Goal: Transaction & Acquisition: Purchase product/service

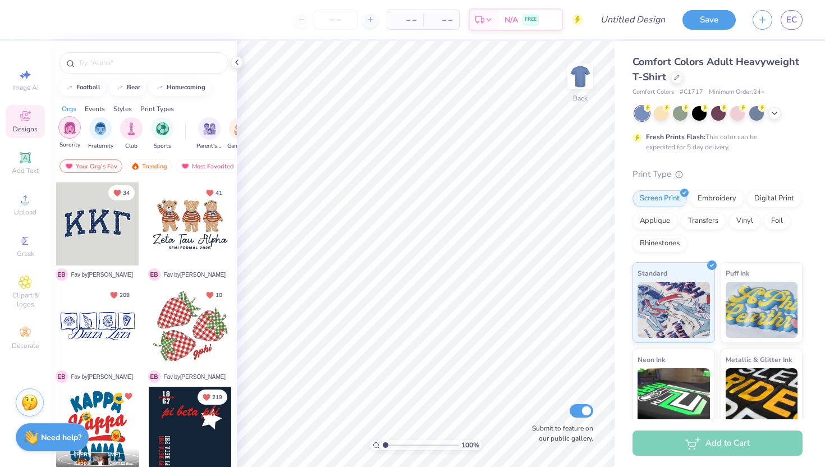
click at [67, 130] on img "filter for Sorority" at bounding box center [69, 127] width 13 height 13
click at [129, 109] on div "Styles" at bounding box center [122, 109] width 19 height 10
click at [130, 134] on div "filter for Varsity" at bounding box center [131, 127] width 22 height 22
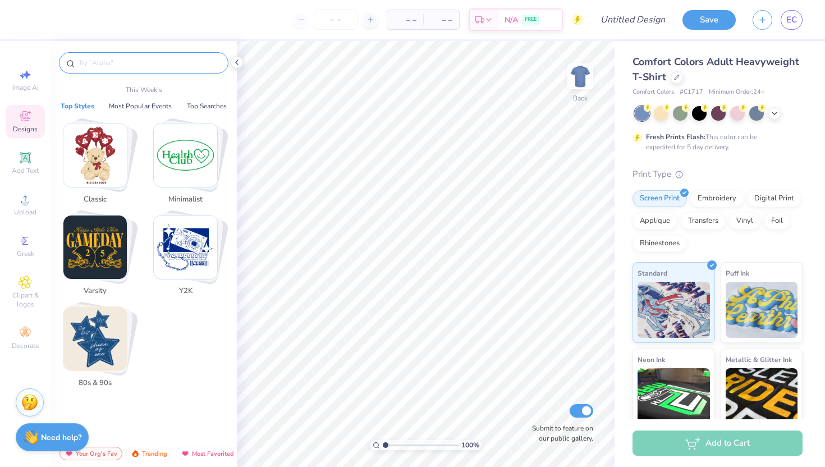
click at [99, 63] on input "text" at bounding box center [149, 62] width 144 height 11
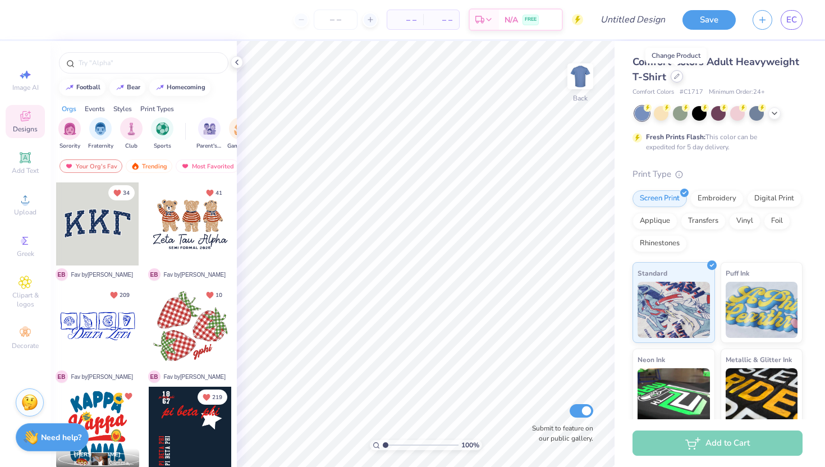
click at [675, 76] on icon at bounding box center [677, 76] width 4 height 4
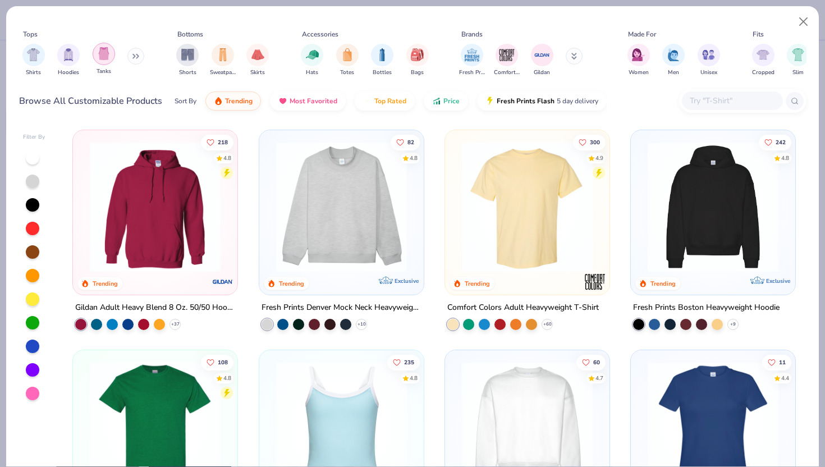
click at [106, 63] on div "filter for Tanks" at bounding box center [104, 54] width 22 height 22
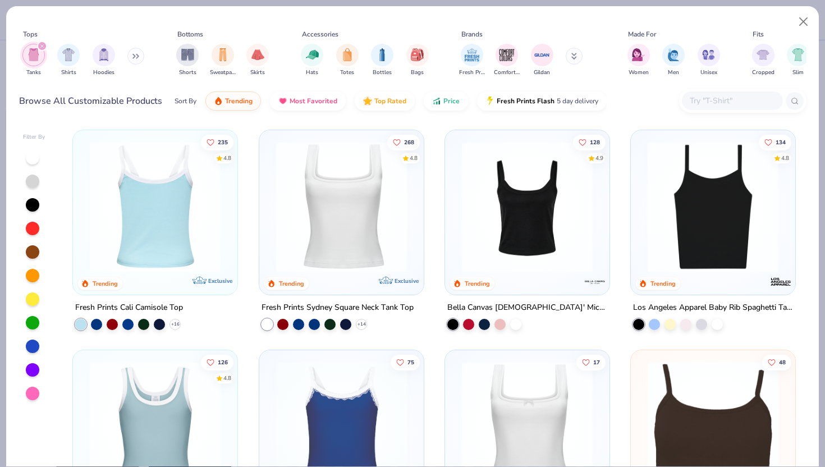
click at [181, 203] on div at bounding box center [155, 207] width 427 height 131
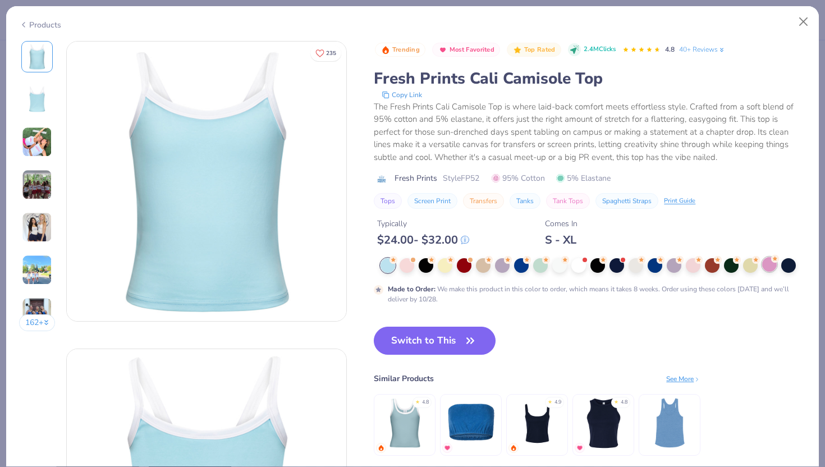
click at [765, 266] on div at bounding box center [770, 264] width 15 height 15
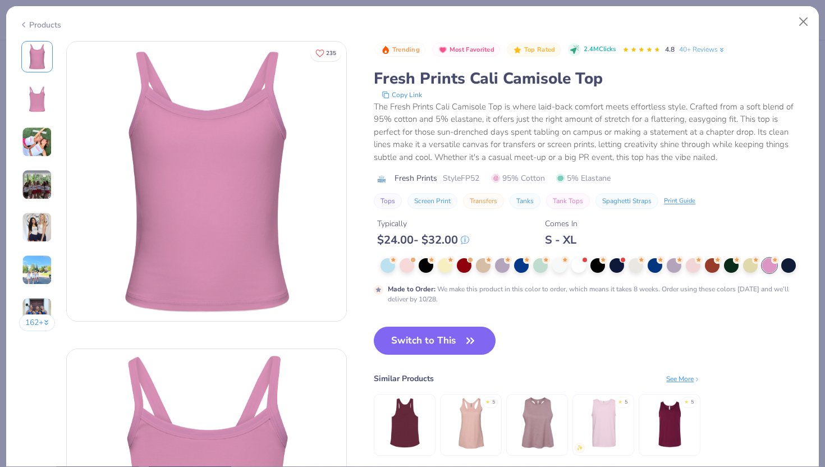
click at [702, 270] on div at bounding box center [594, 265] width 426 height 15
click at [697, 268] on div at bounding box center [693, 264] width 15 height 15
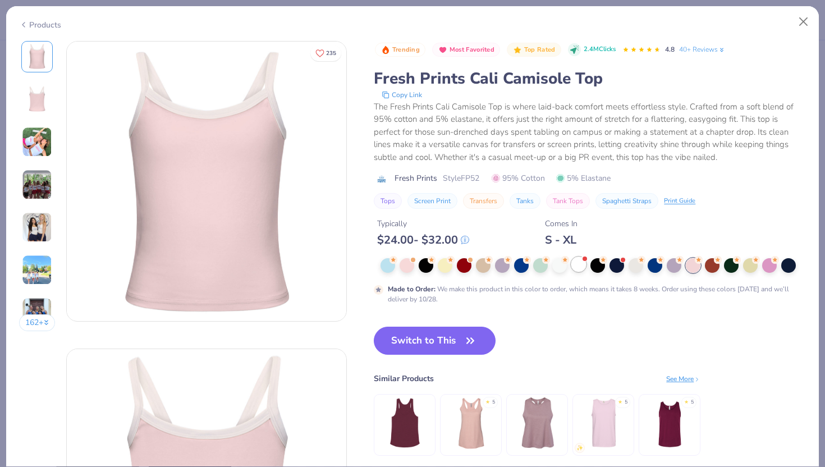
click at [584, 268] on div at bounding box center [579, 264] width 15 height 15
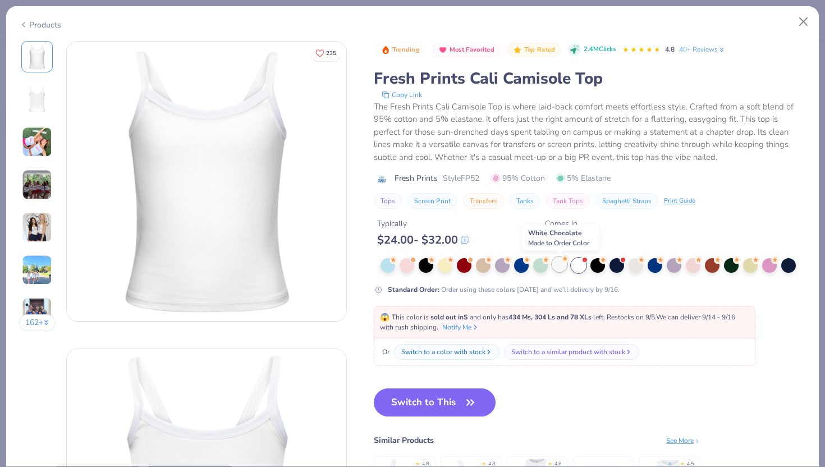
click at [556, 271] on div at bounding box center [560, 264] width 15 height 15
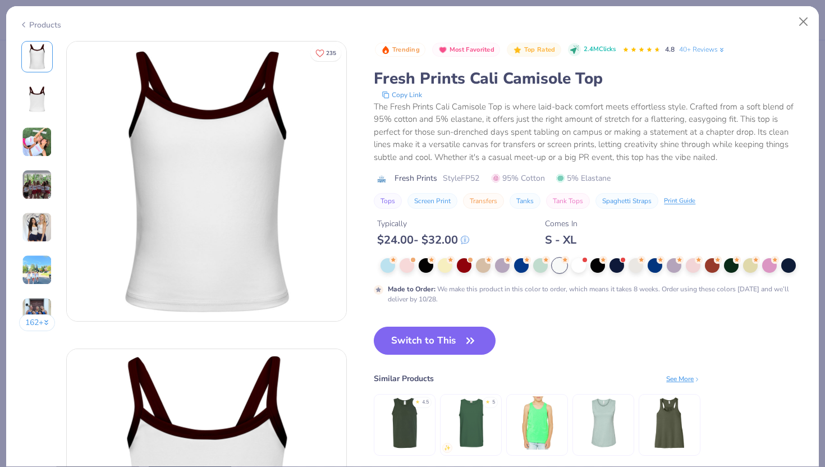
click at [40, 147] on img at bounding box center [37, 142] width 30 height 30
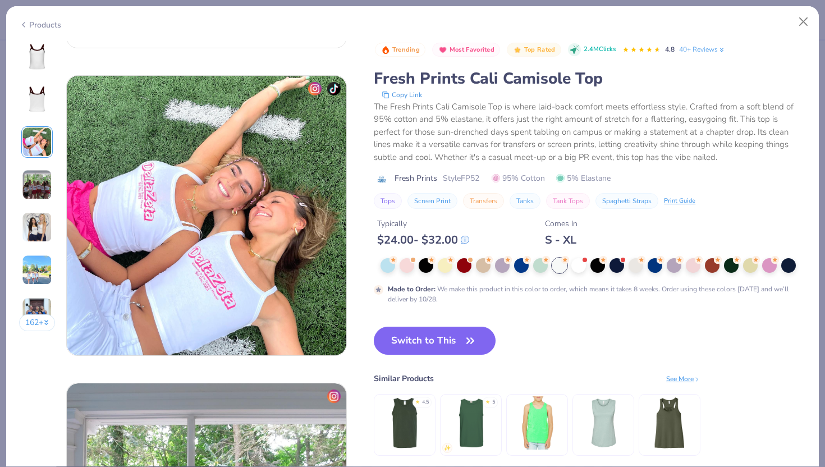
scroll to position [615, 0]
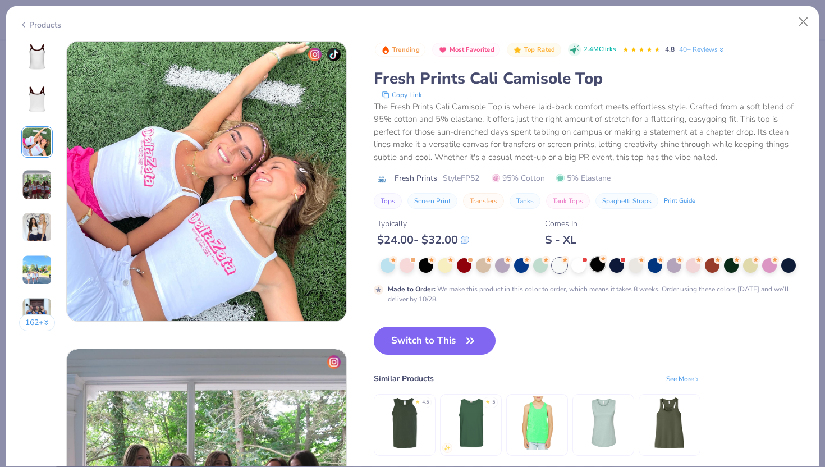
click at [592, 265] on div at bounding box center [598, 264] width 15 height 15
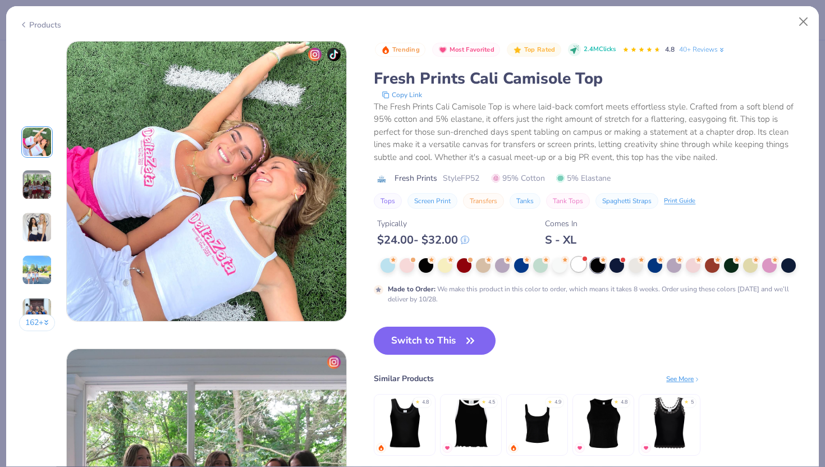
click at [580, 266] on div at bounding box center [579, 264] width 15 height 15
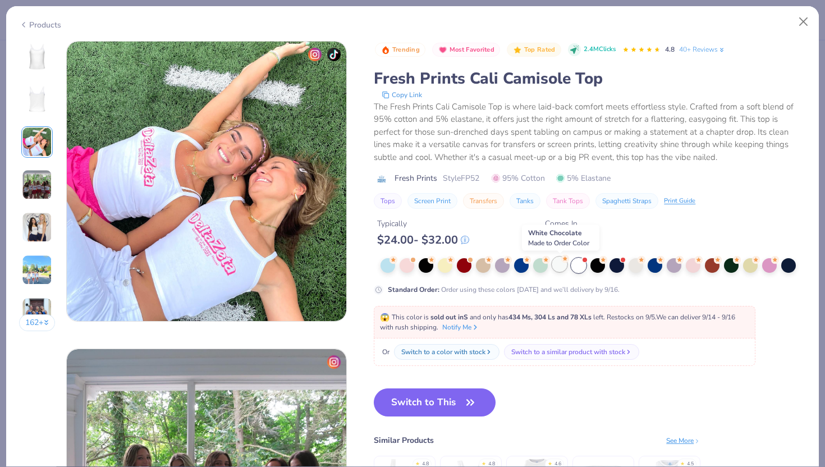
click at [557, 263] on div at bounding box center [560, 264] width 15 height 15
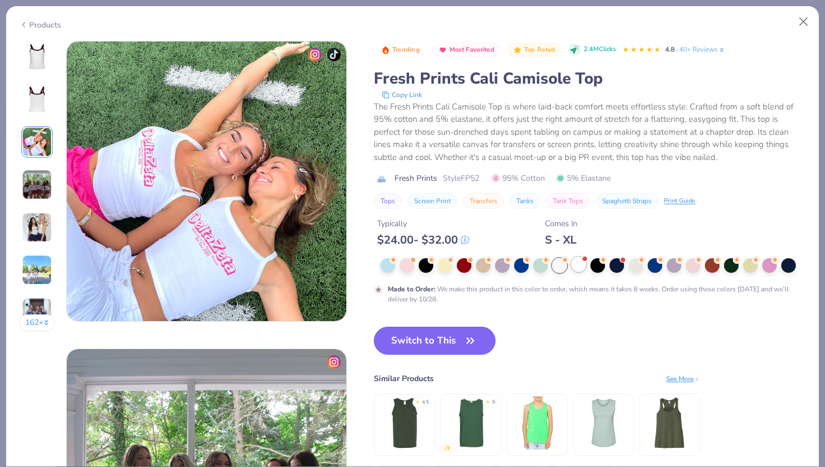
click at [577, 266] on div at bounding box center [579, 264] width 15 height 15
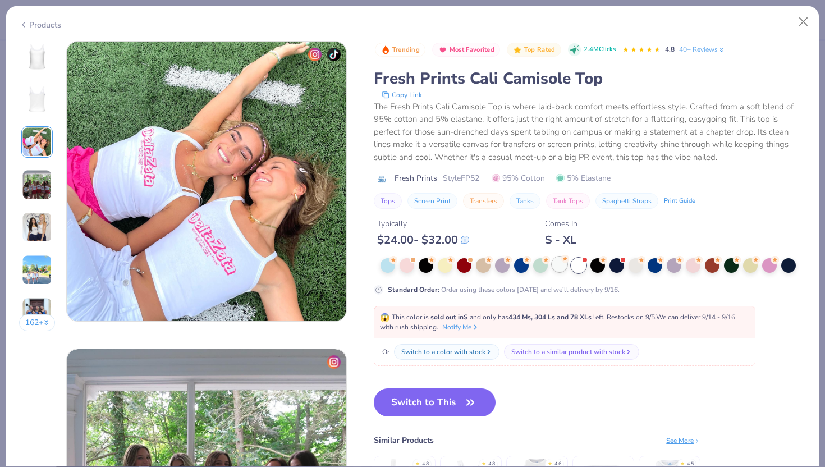
click at [565, 266] on div at bounding box center [560, 264] width 15 height 15
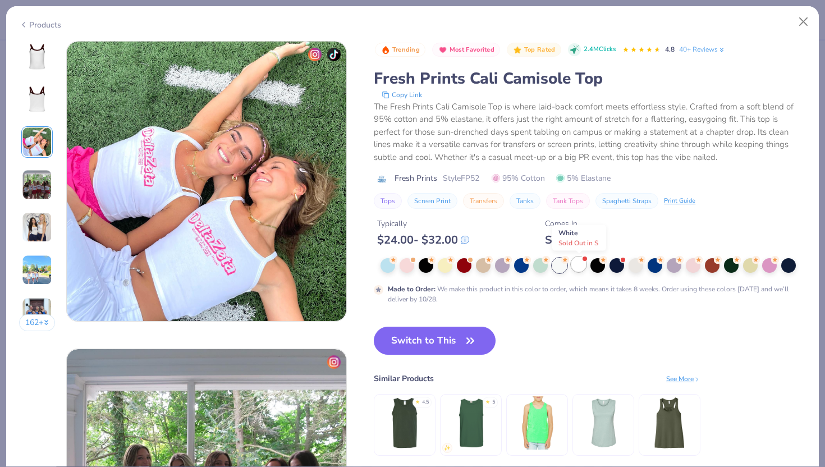
click at [576, 270] on div at bounding box center [579, 264] width 15 height 15
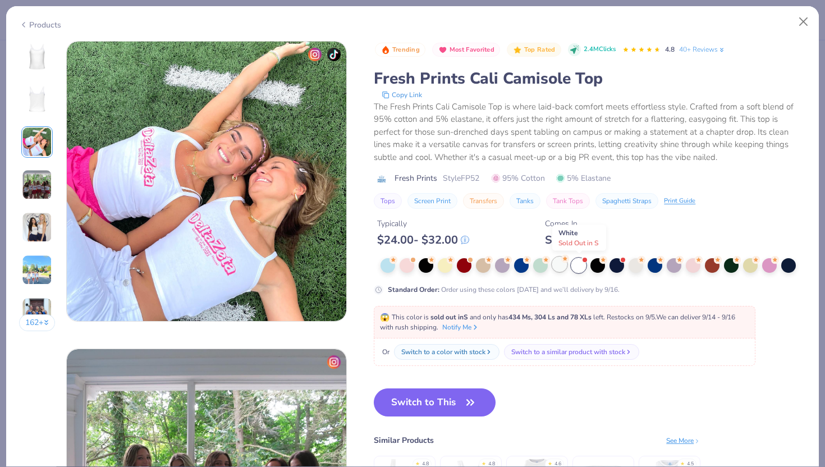
click at [564, 267] on div at bounding box center [560, 264] width 15 height 15
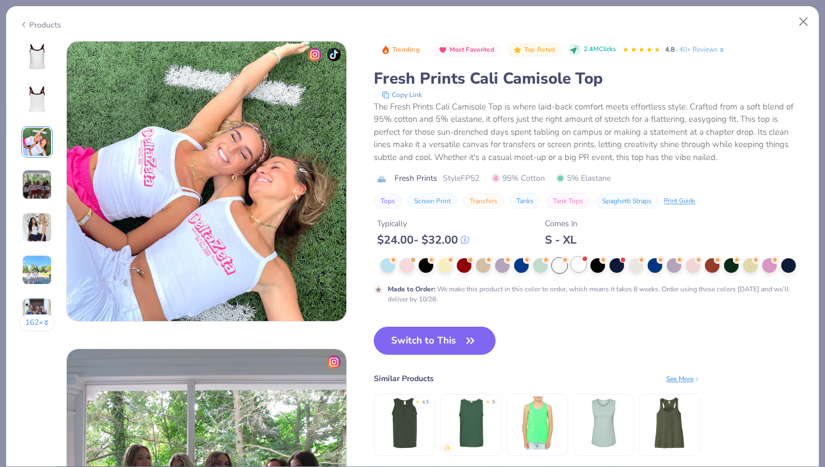
click at [582, 270] on div at bounding box center [579, 264] width 15 height 15
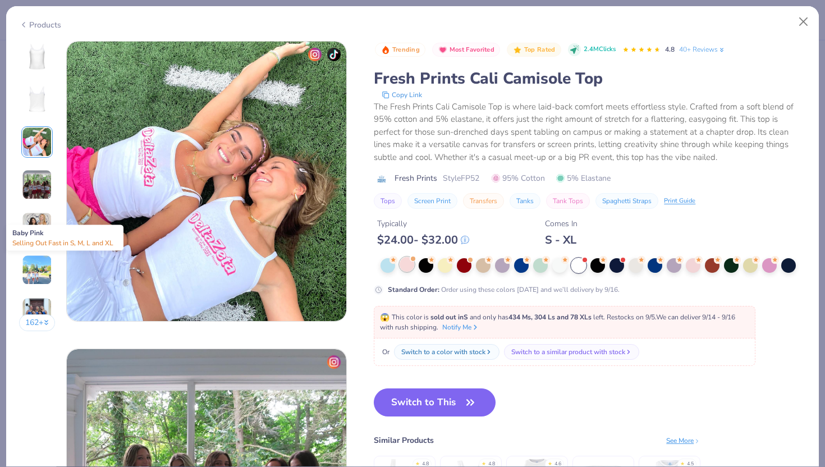
click at [410, 265] on div at bounding box center [407, 264] width 15 height 15
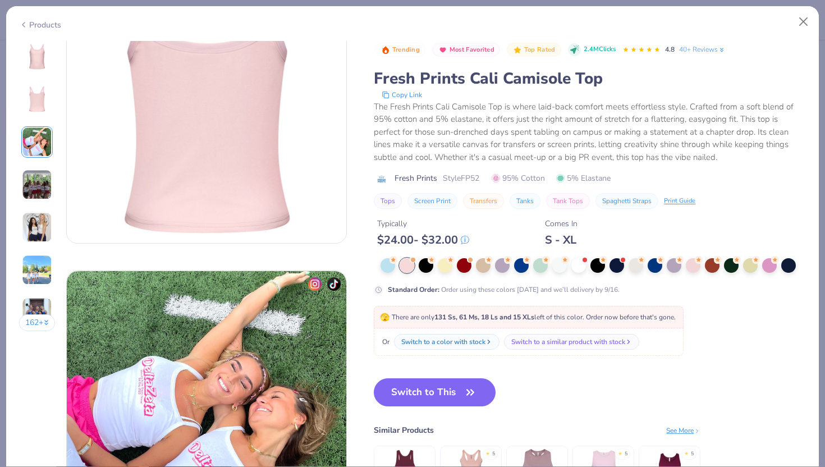
click at [26, 60] on img at bounding box center [37, 56] width 27 height 27
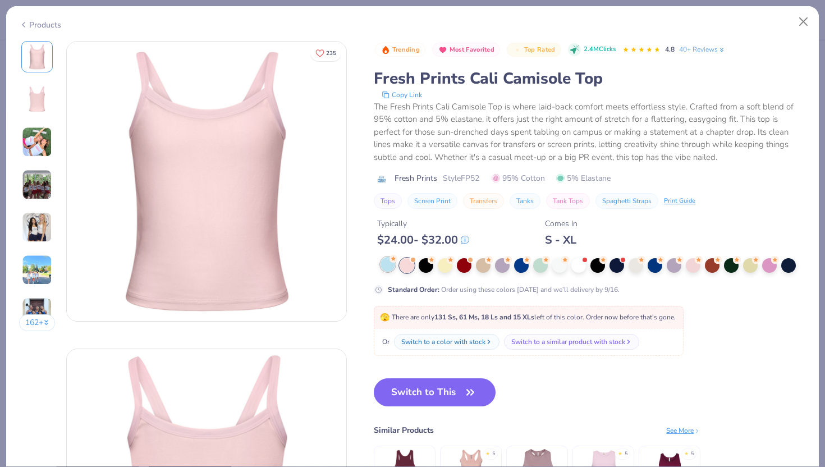
click at [387, 262] on div at bounding box center [388, 264] width 15 height 15
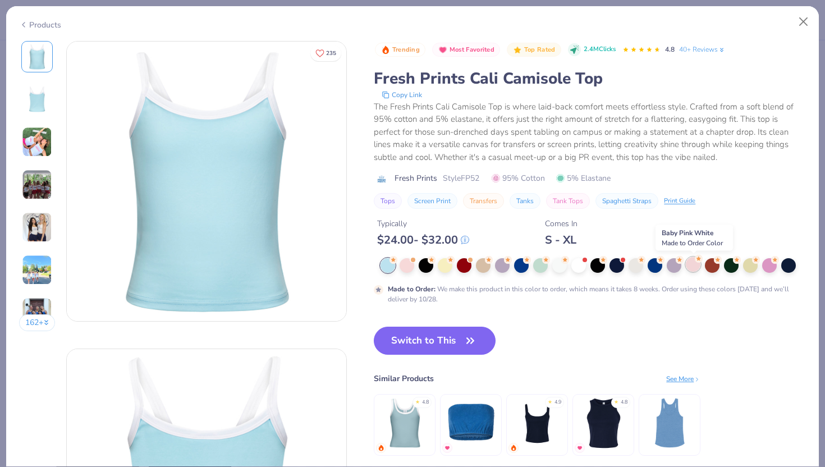
click at [699, 265] on div at bounding box center [693, 264] width 15 height 15
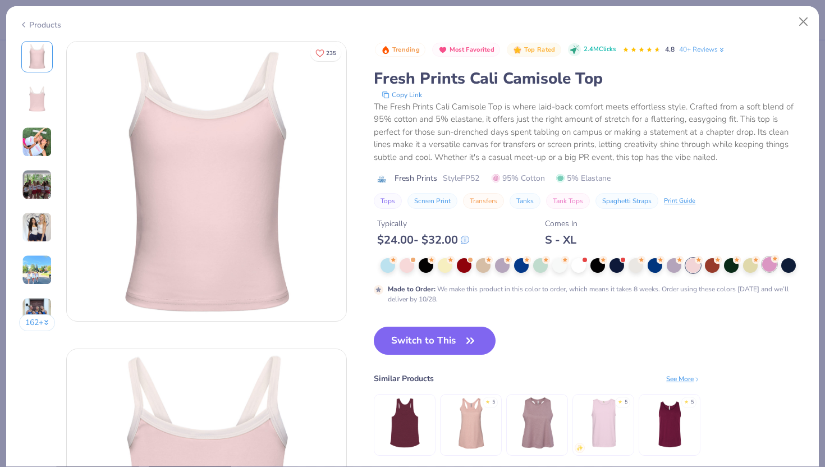
click at [770, 265] on div at bounding box center [770, 264] width 15 height 15
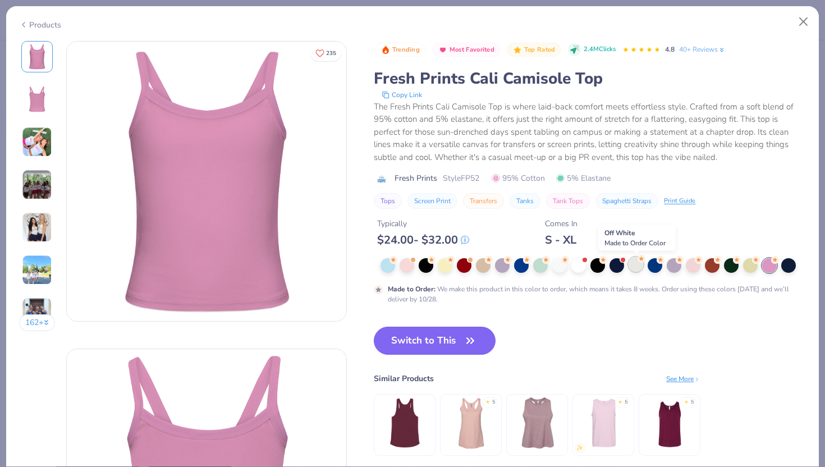
click at [636, 267] on div at bounding box center [636, 264] width 15 height 15
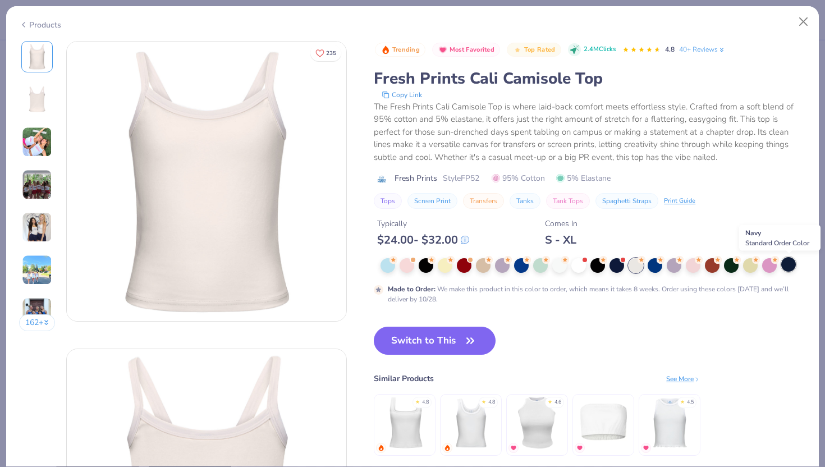
click at [792, 267] on div at bounding box center [789, 264] width 15 height 15
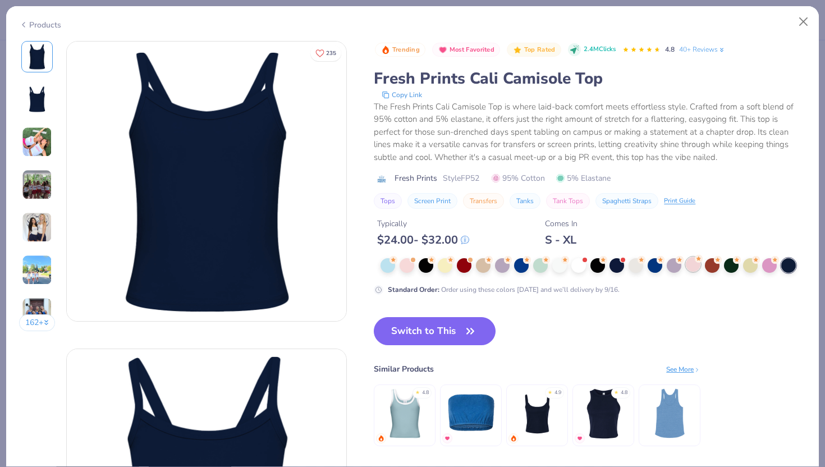
click at [692, 267] on div at bounding box center [693, 264] width 15 height 15
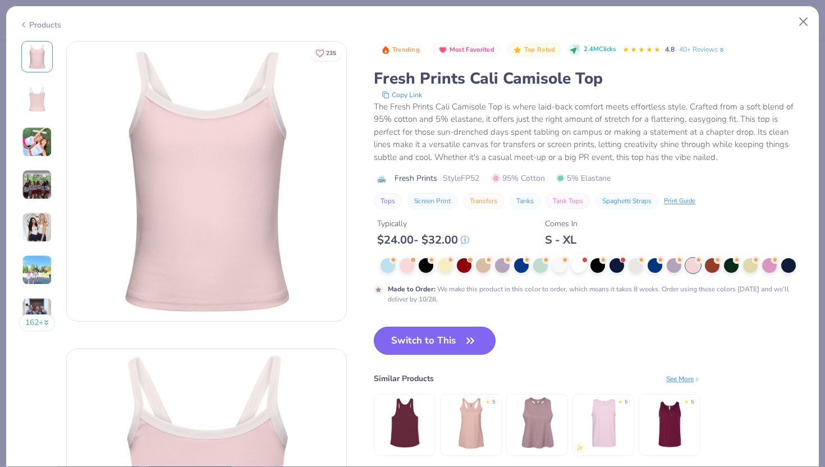
click at [404, 339] on button "Switch to This" at bounding box center [435, 341] width 122 height 28
click at [424, 347] on button "Switch to This" at bounding box center [435, 341] width 122 height 28
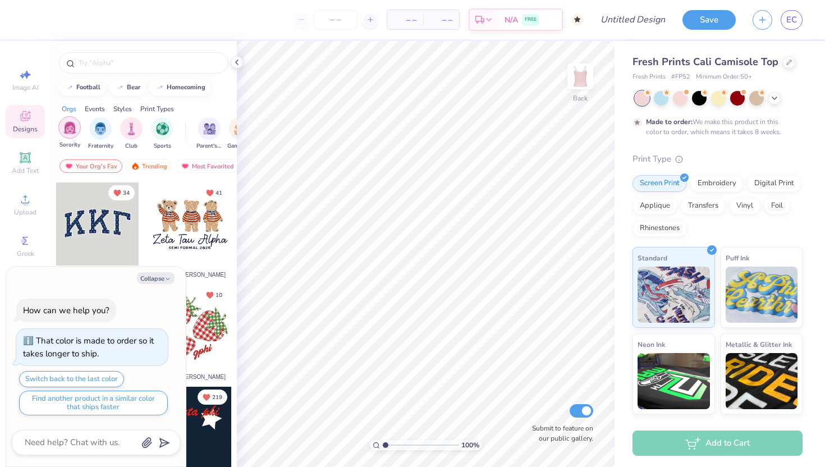
click at [76, 129] on div "filter for Sorority" at bounding box center [69, 127] width 22 height 22
click at [161, 280] on button "Collapse" at bounding box center [156, 278] width 38 height 12
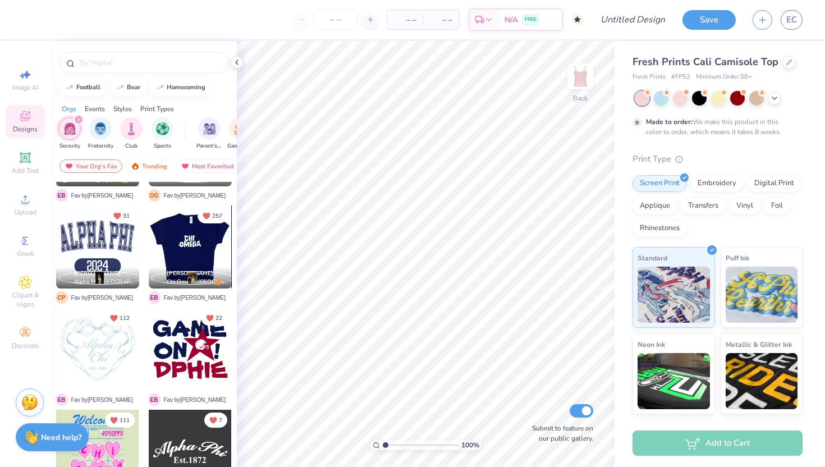
scroll to position [1001, 0]
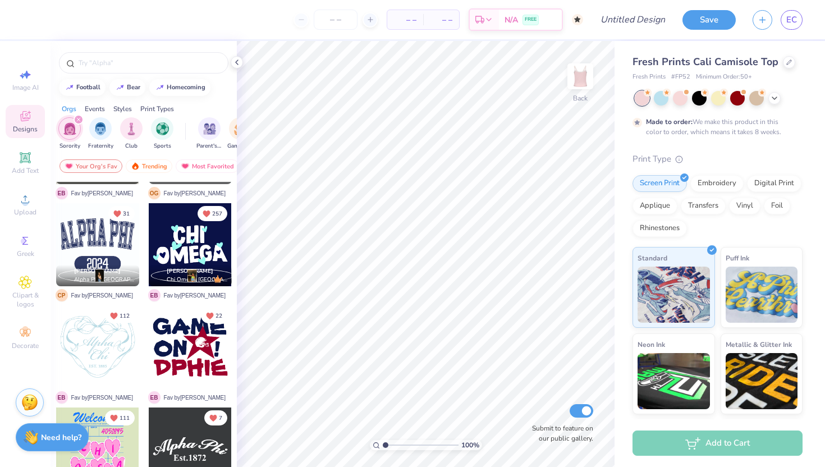
click at [109, 235] on div at bounding box center [97, 244] width 83 height 83
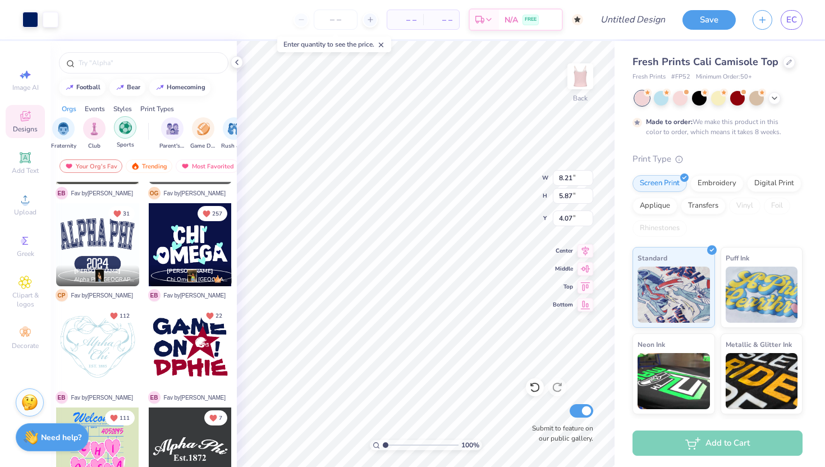
scroll to position [0, 5]
click at [147, 130] on div "filter for Sports" at bounding box center [157, 127] width 22 height 22
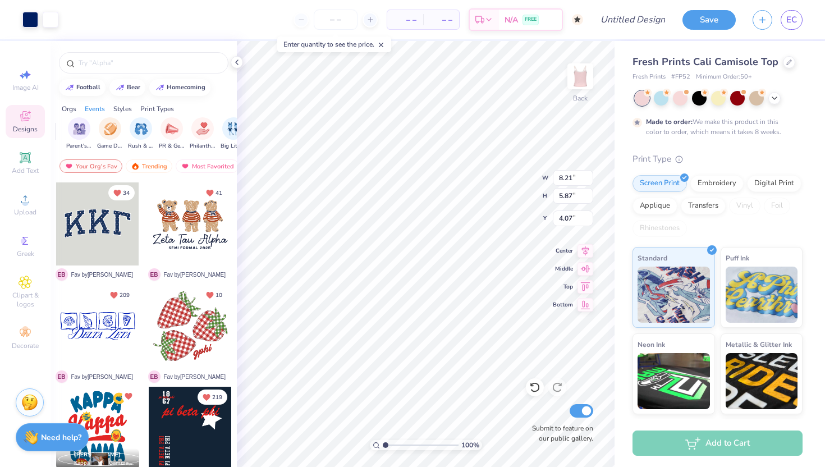
scroll to position [0, 133]
click at [115, 129] on div "filter for Game Day" at bounding box center [108, 127] width 22 height 22
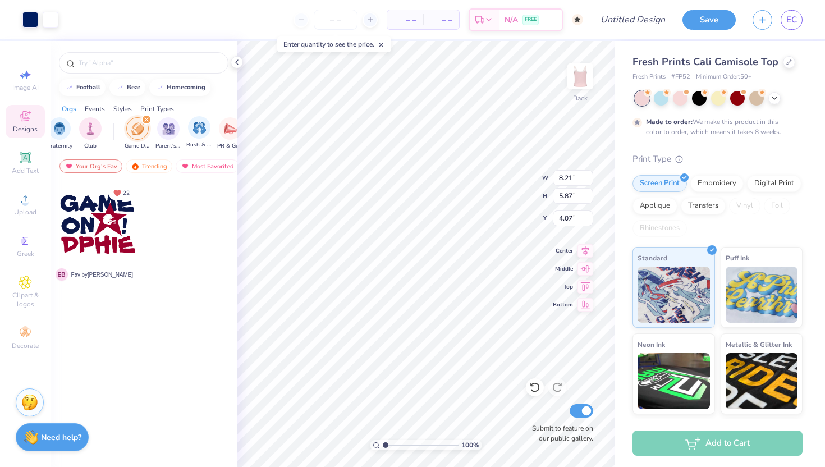
scroll to position [0, 0]
click at [79, 120] on icon "filter for Sports" at bounding box center [78, 119] width 4 height 4
click at [217, 122] on div "filter for Game Day" at bounding box center [218, 120] width 10 height 10
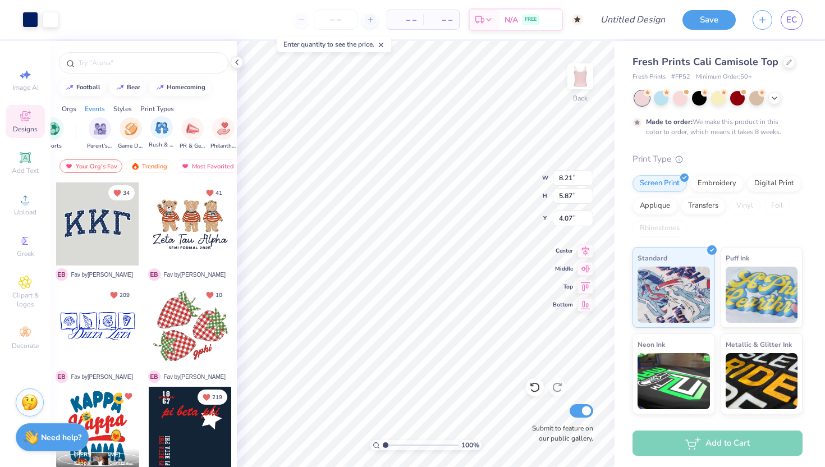
scroll to position [0, 133]
click at [171, 138] on div "filter for PR & General" at bounding box center [169, 127] width 22 height 22
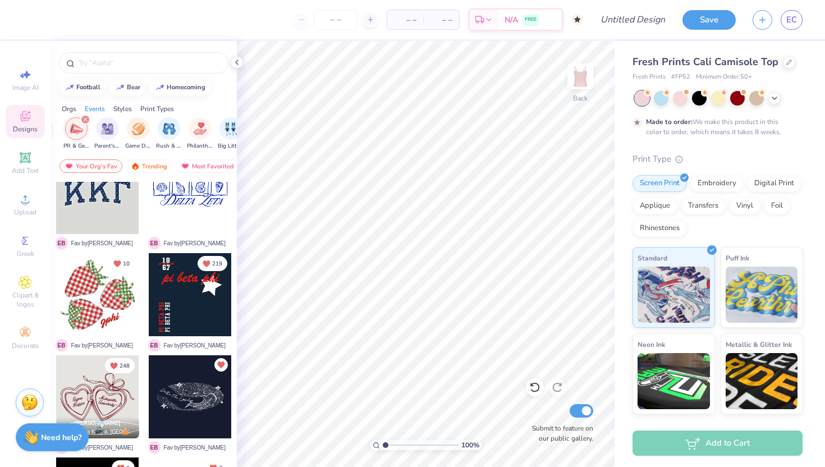
scroll to position [0, 0]
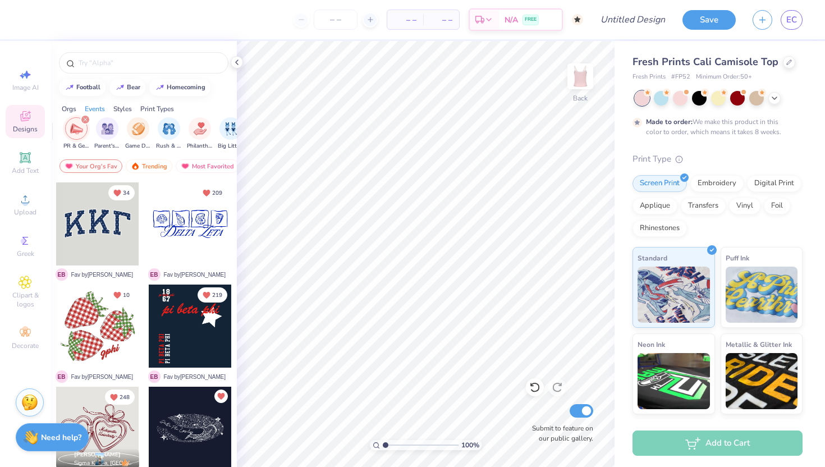
click at [86, 236] on div at bounding box center [97, 223] width 83 height 83
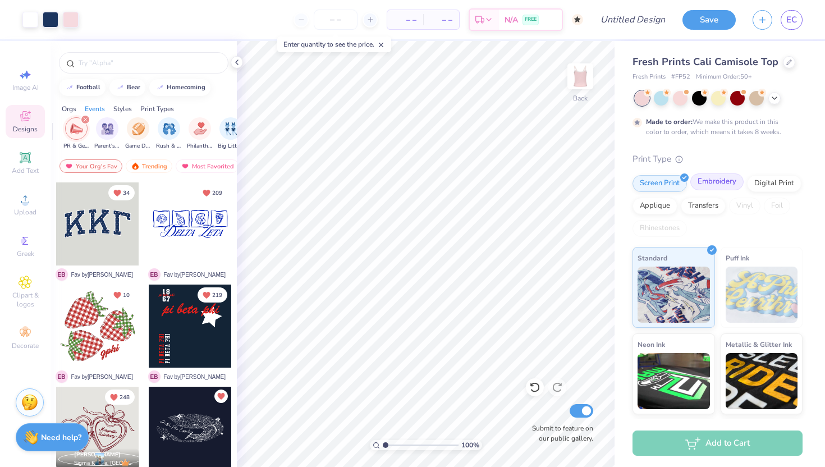
click at [713, 187] on div "Embroidery" at bounding box center [717, 182] width 53 height 17
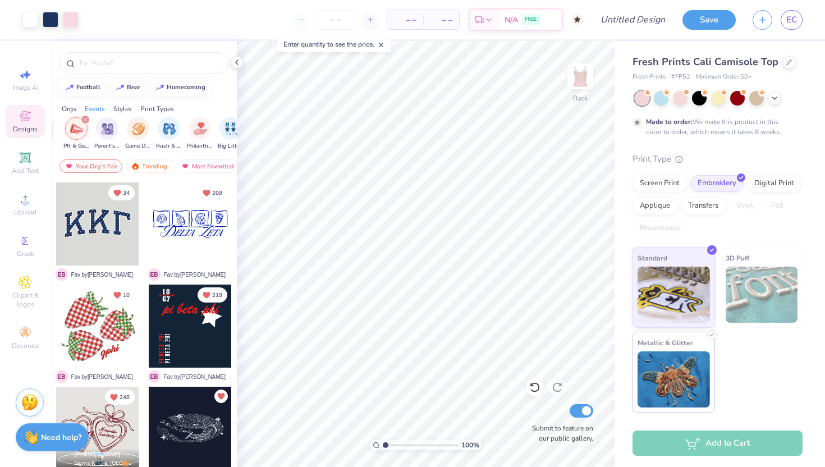
click at [674, 357] on img at bounding box center [674, 380] width 72 height 56
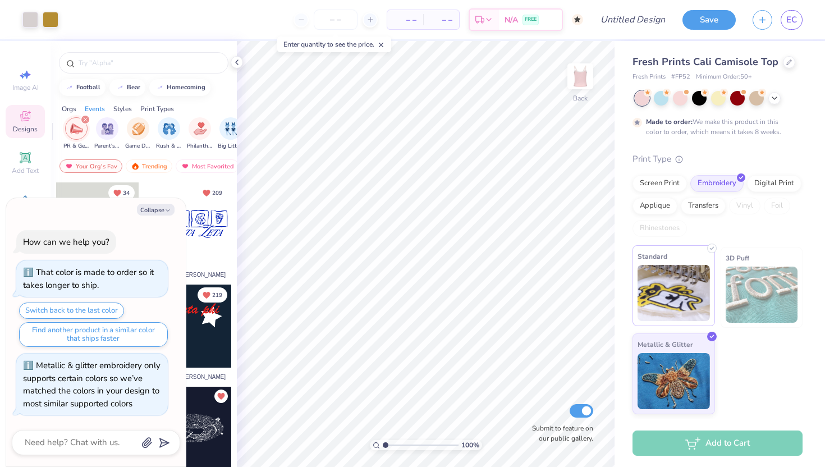
click at [674, 301] on img at bounding box center [674, 293] width 72 height 56
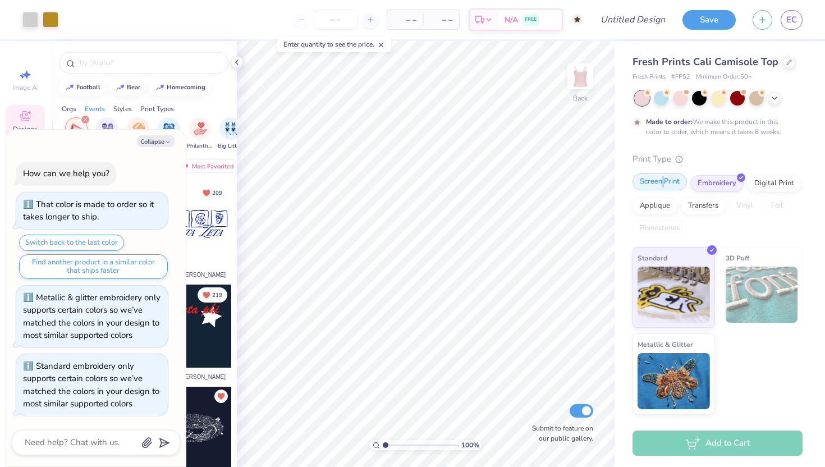
click at [663, 181] on div "Screen Print" at bounding box center [660, 182] width 54 height 17
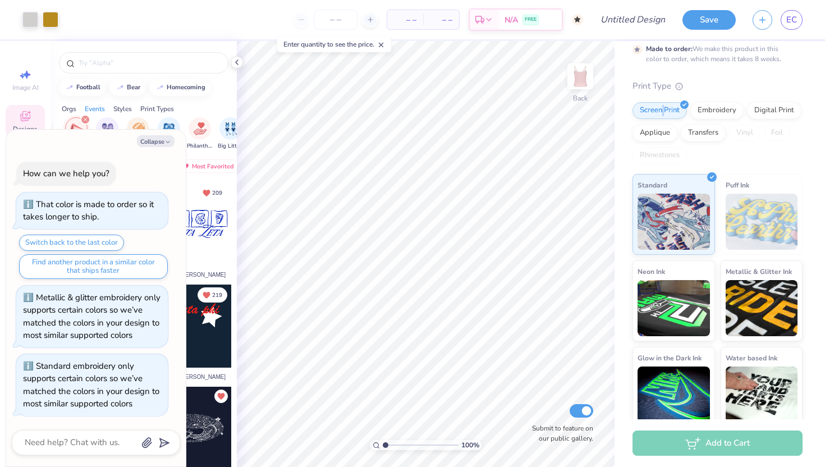
scroll to position [81, 0]
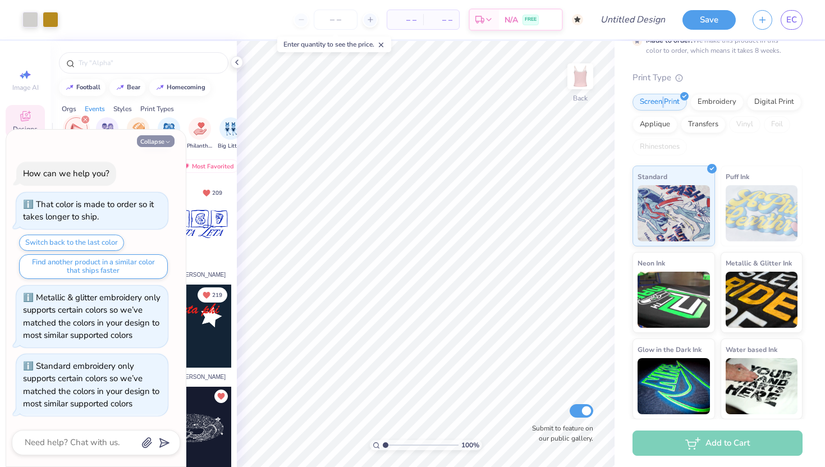
click at [156, 139] on button "Collapse" at bounding box center [156, 141] width 38 height 12
type textarea "x"
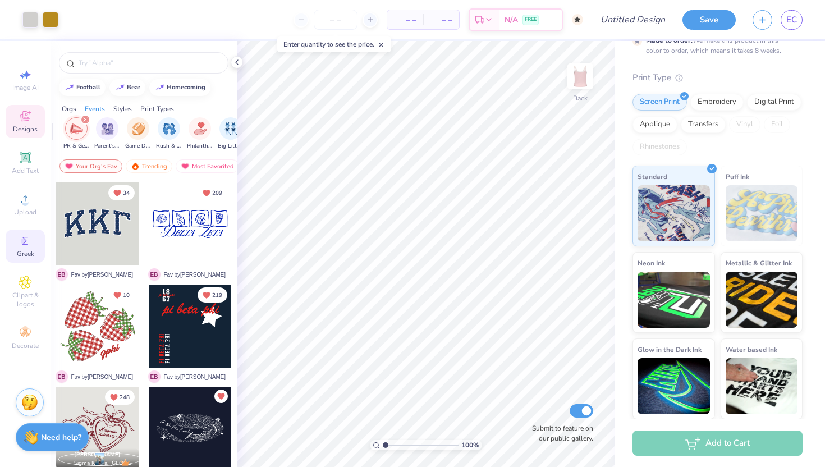
click at [25, 258] on span "Greek" at bounding box center [25, 253] width 17 height 9
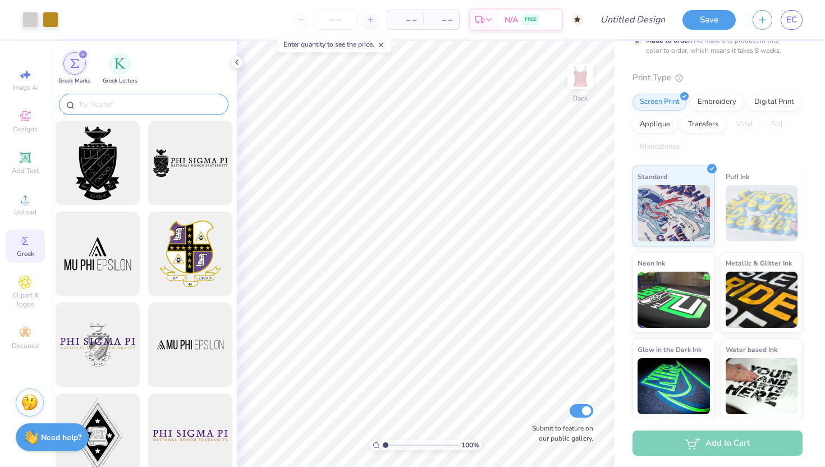
click at [155, 102] on input "text" at bounding box center [149, 104] width 144 height 11
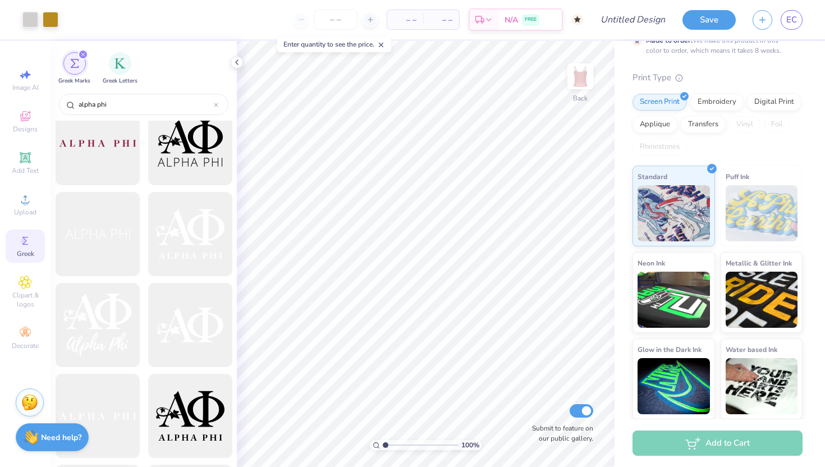
scroll to position [1109, 0]
type input "alpha phi"
click at [190, 335] on div at bounding box center [190, 327] width 93 height 93
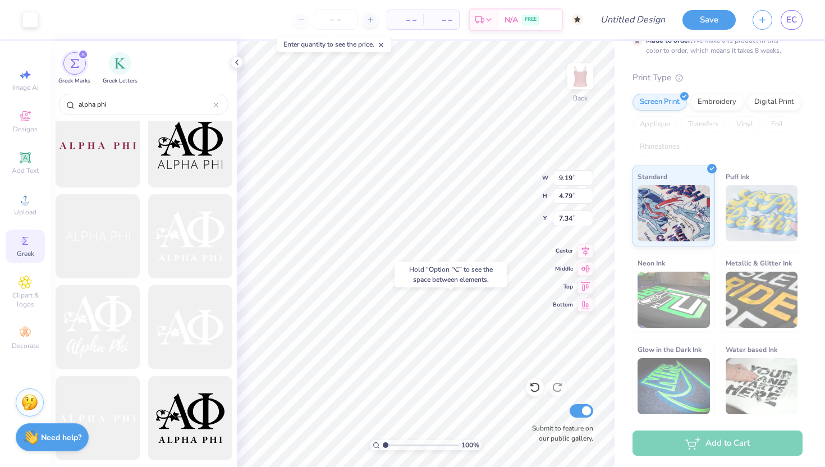
type input "7.34"
click at [417, 286] on div "Hold “Option ⌥” to see the space between elements." at bounding box center [451, 275] width 112 height 26
type input "7.27"
type input "3.10"
type input "5.44"
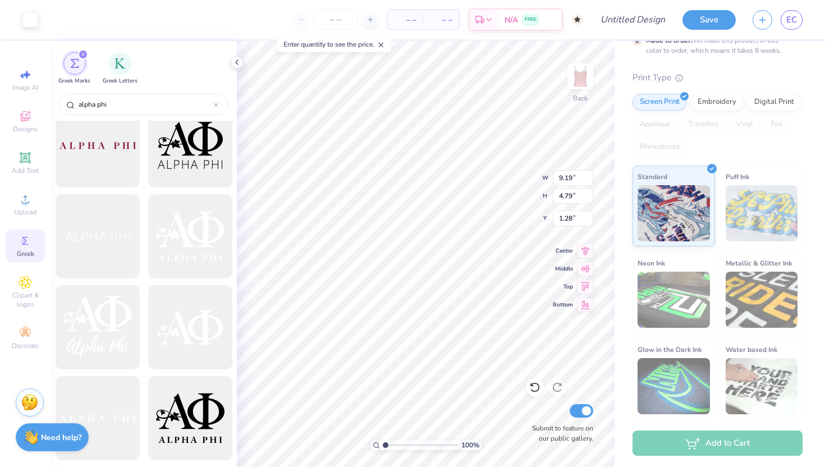
type input "1.28"
type input "3.55"
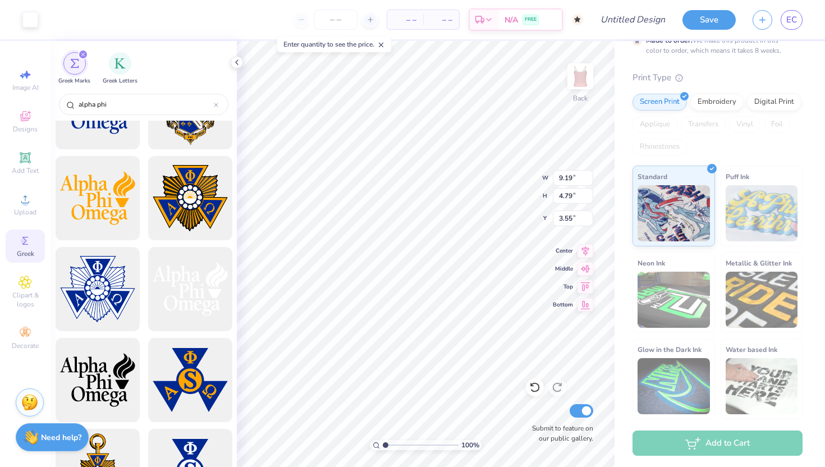
scroll to position [0, 0]
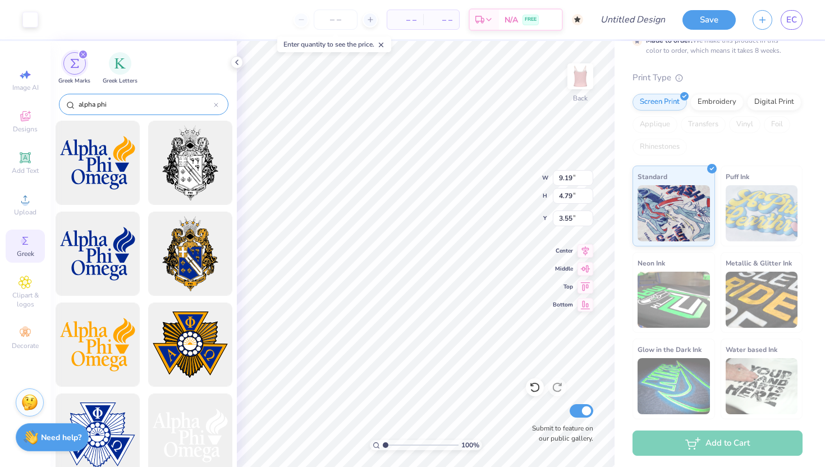
click at [106, 108] on input "alpha phi" at bounding box center [145, 104] width 136 height 11
drag, startPoint x: 130, startPoint y: 106, endPoint x: 62, endPoint y: 104, distance: 68.0
click at [62, 104] on div "alpha phi" at bounding box center [144, 104] width 170 height 21
click at [117, 102] on input "alpha phi" at bounding box center [145, 104] width 136 height 11
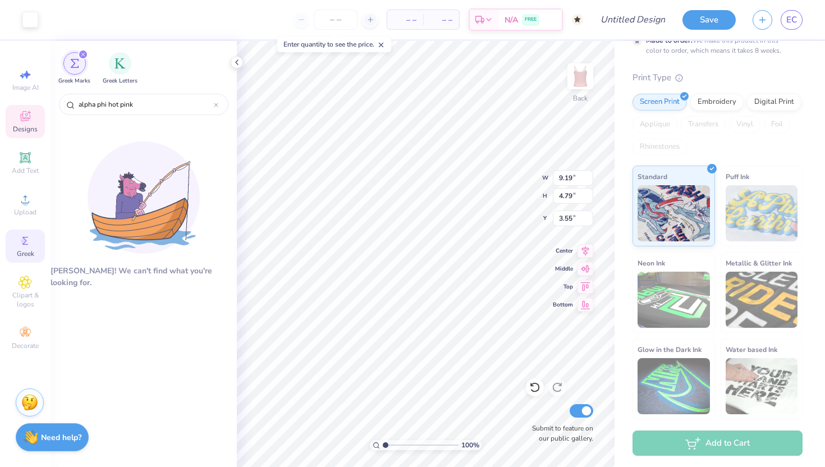
type input "alpha phi hot pink"
click at [10, 126] on div "Designs" at bounding box center [25, 121] width 39 height 33
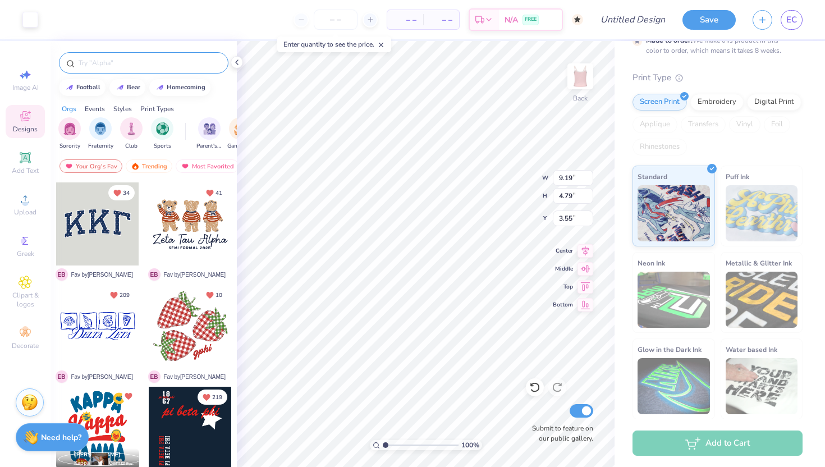
click at [128, 62] on input "text" at bounding box center [149, 62] width 144 height 11
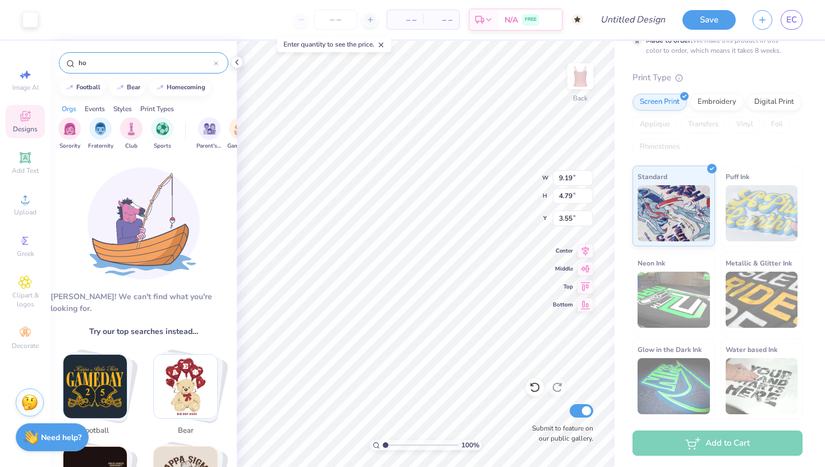
type input "h"
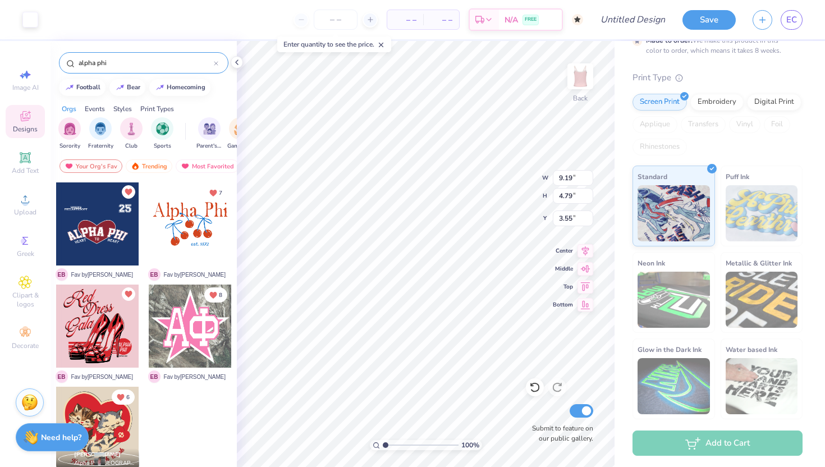
type input "alpha phi"
type input "3.56"
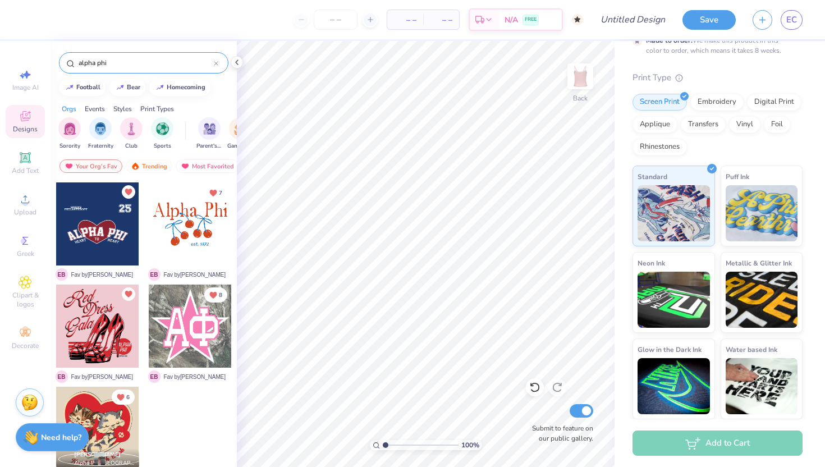
click at [181, 321] on div at bounding box center [190, 326] width 83 height 83
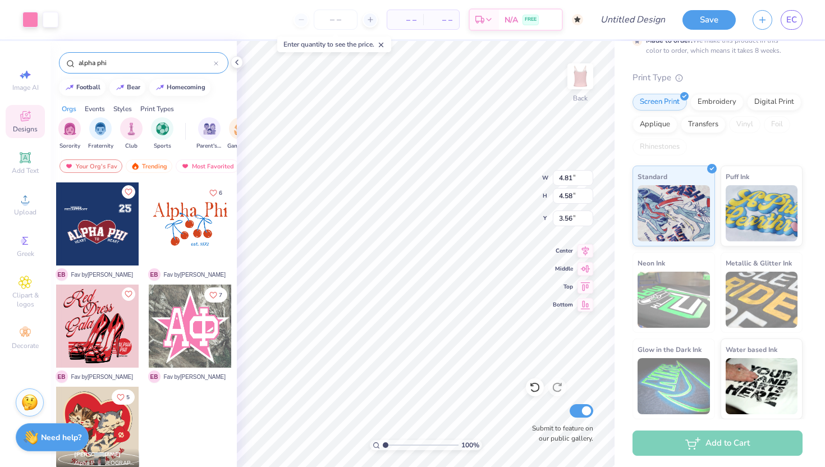
type input "4.81"
type input "4.58"
type input "3.56"
type input "6.85"
type input "6.52"
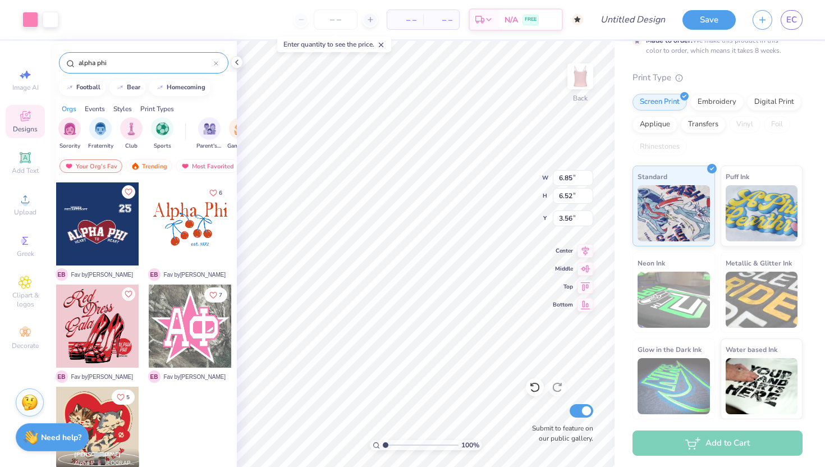
type input "3.58"
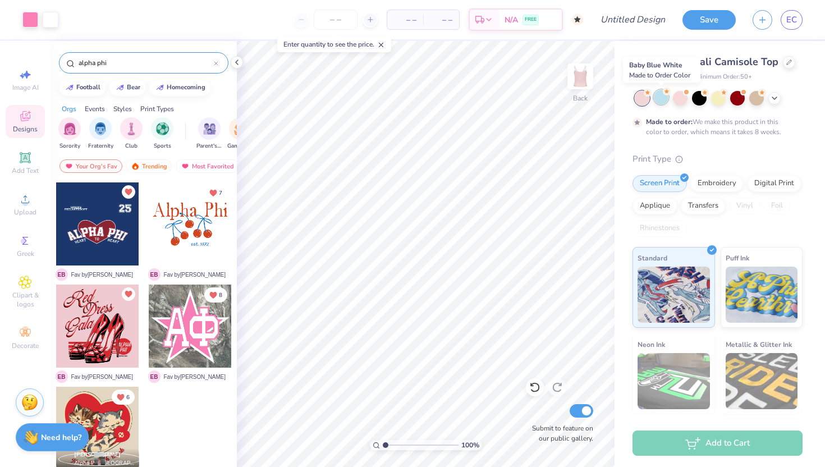
click at [658, 103] on div at bounding box center [661, 97] width 15 height 15
click at [677, 101] on div at bounding box center [680, 97] width 15 height 15
click at [693, 103] on div at bounding box center [699, 97] width 15 height 15
click at [723, 98] on div at bounding box center [718, 97] width 15 height 15
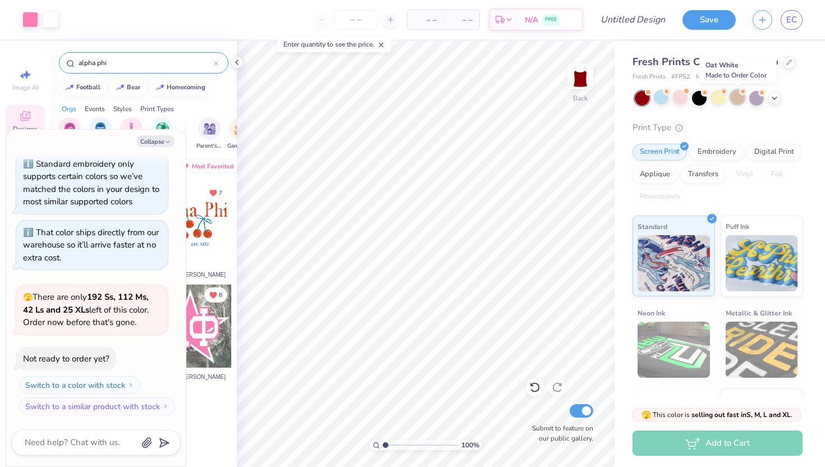
click at [740, 99] on div at bounding box center [738, 97] width 15 height 15
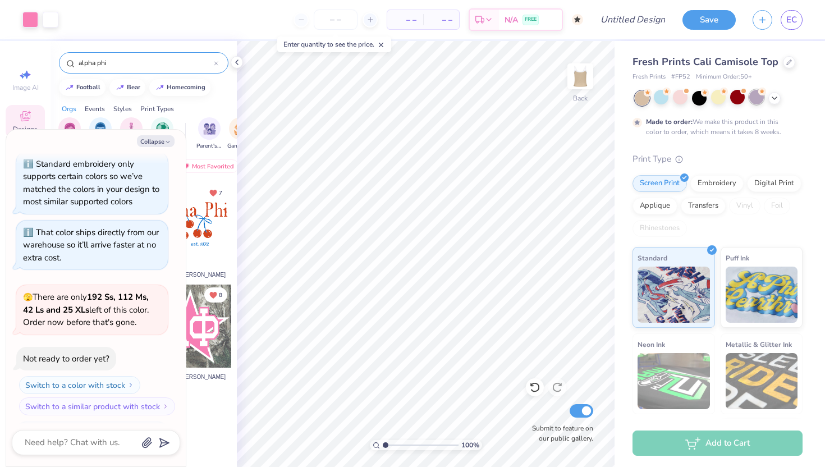
scroll to position [295, 0]
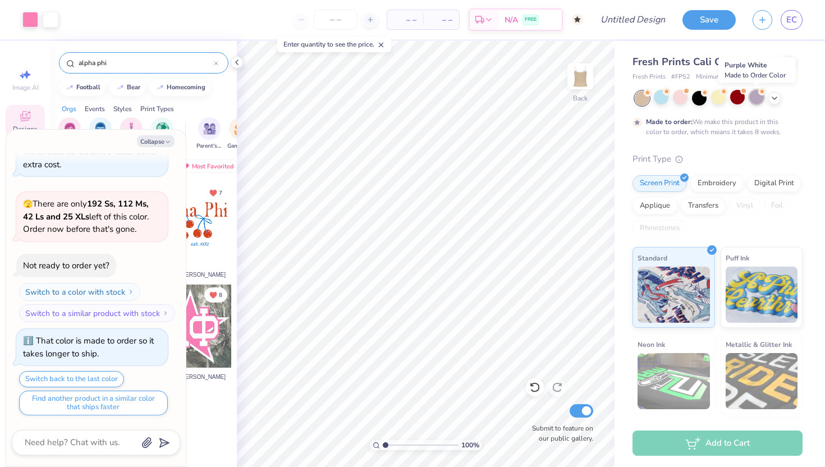
click at [755, 102] on div at bounding box center [757, 97] width 15 height 15
click at [777, 100] on icon at bounding box center [774, 97] width 9 height 9
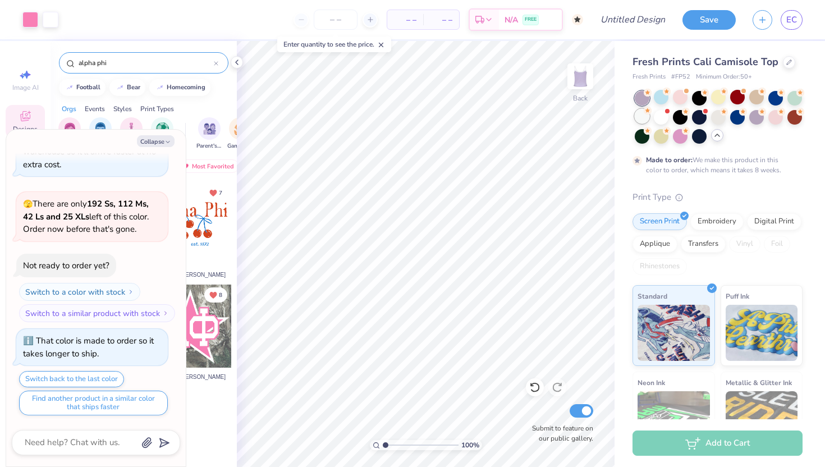
click at [650, 115] on div at bounding box center [642, 116] width 15 height 15
click at [678, 138] on div at bounding box center [680, 135] width 15 height 15
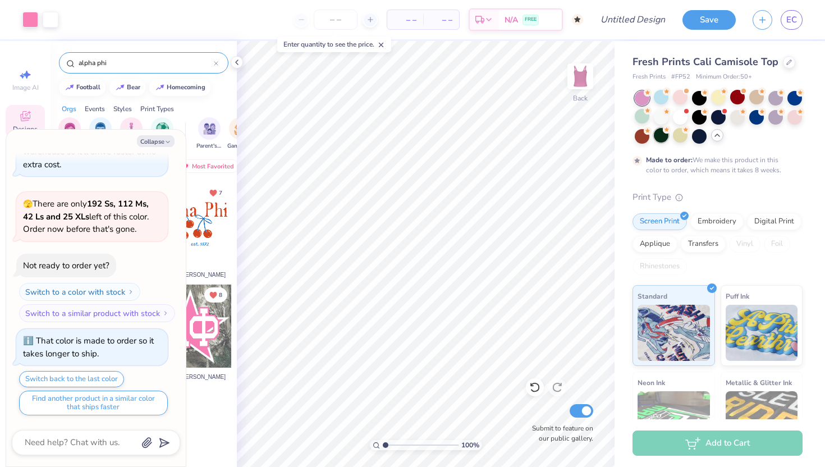
click at [661, 140] on div at bounding box center [661, 135] width 15 height 15
click at [138, 67] on input "alpha phi" at bounding box center [145, 62] width 136 height 11
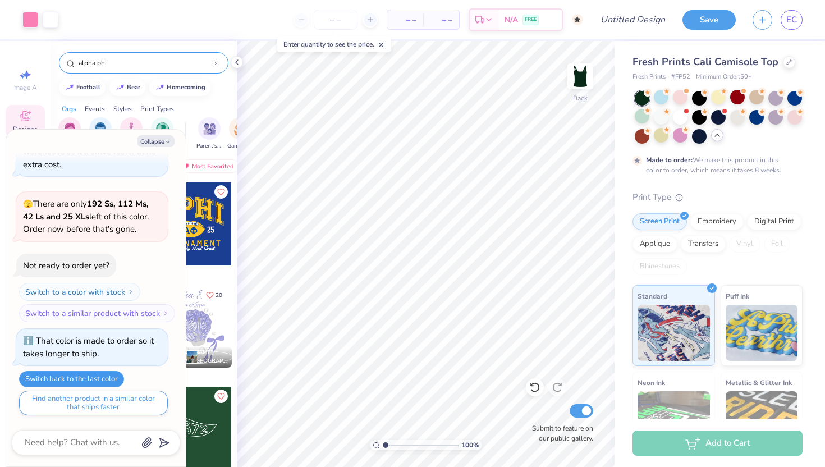
click at [98, 376] on button "Switch back to the last color" at bounding box center [71, 379] width 105 height 16
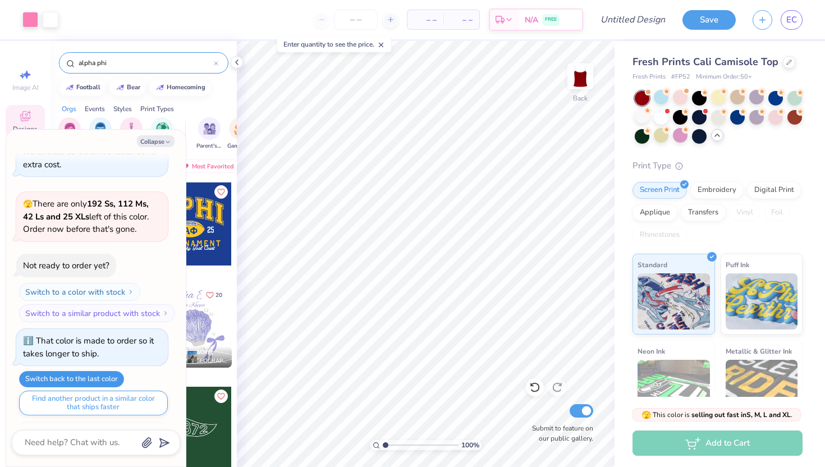
scroll to position [351, 0]
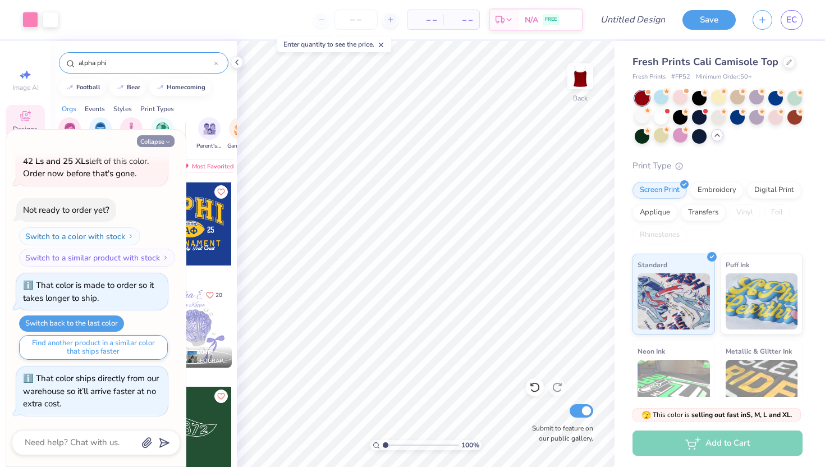
click at [163, 145] on button "Collapse" at bounding box center [156, 141] width 38 height 12
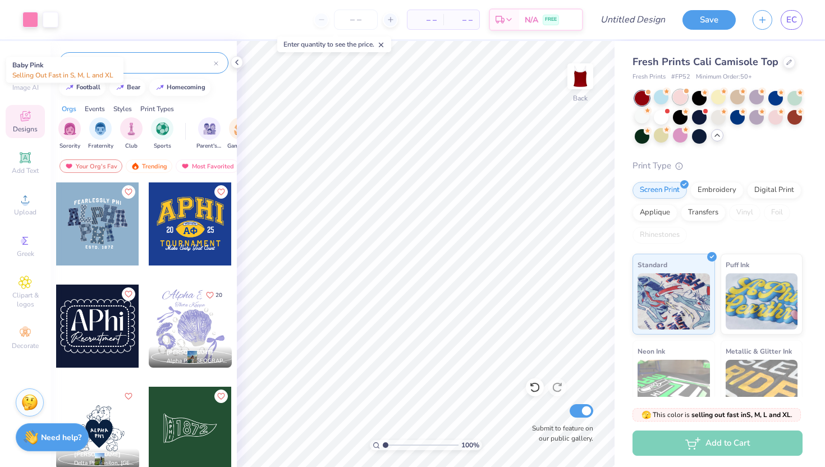
click at [685, 97] on div at bounding box center [680, 97] width 15 height 15
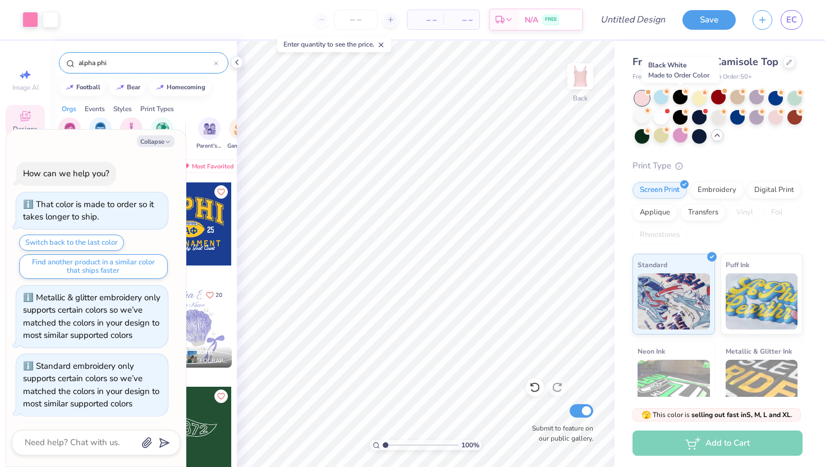
scroll to position [497, 0]
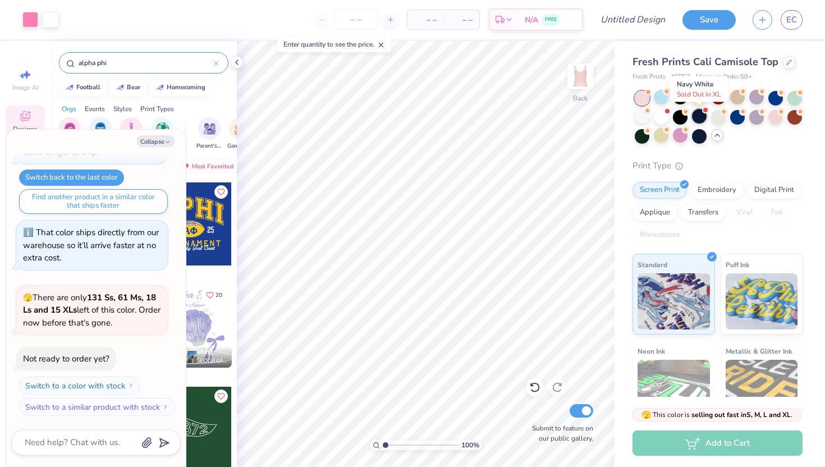
click at [701, 112] on div at bounding box center [699, 116] width 15 height 15
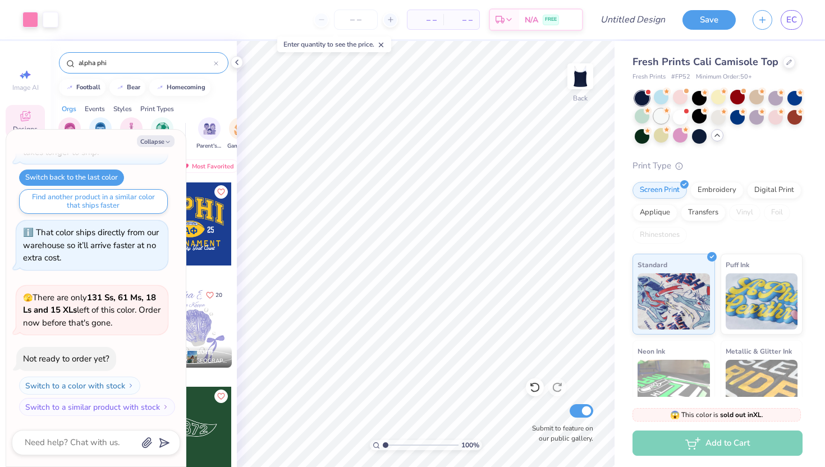
scroll to position [656, 0]
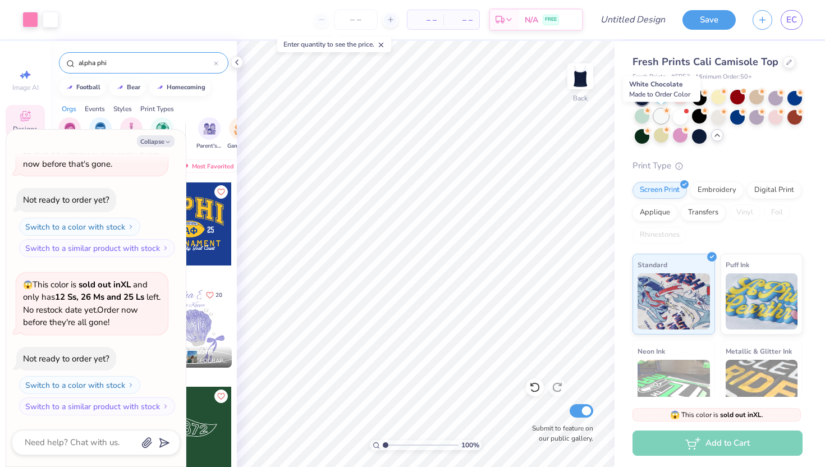
click at [661, 118] on div at bounding box center [661, 116] width 15 height 15
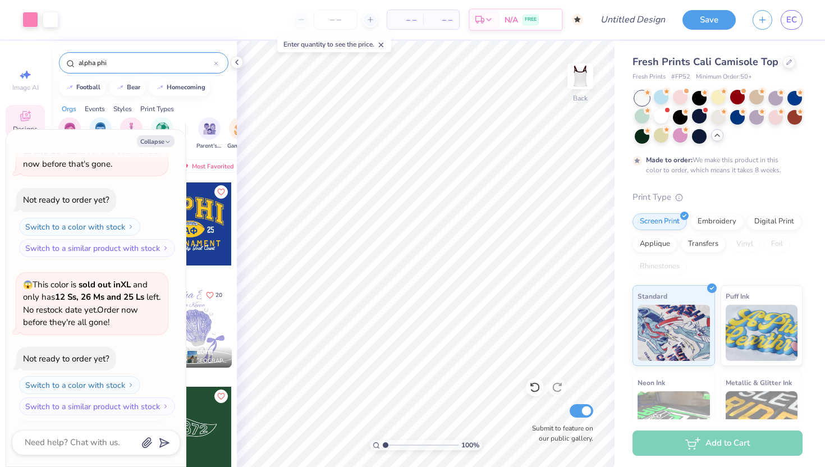
scroll to position [749, 0]
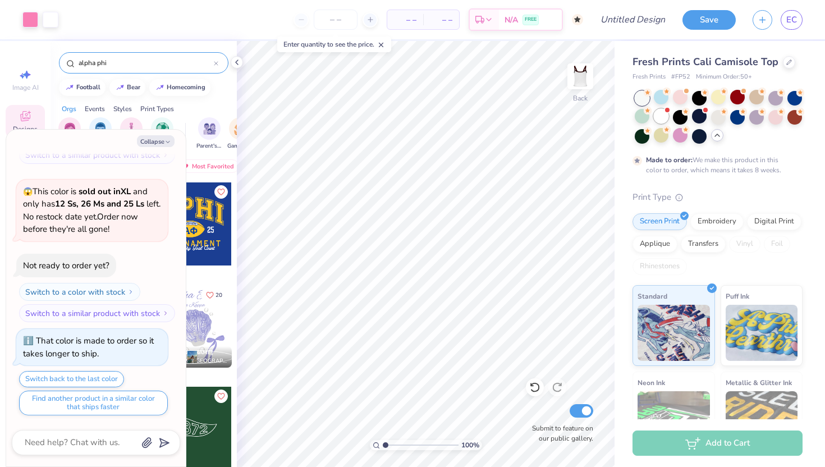
click at [658, 109] on div at bounding box center [719, 117] width 168 height 53
click at [658, 110] on div at bounding box center [661, 116] width 15 height 15
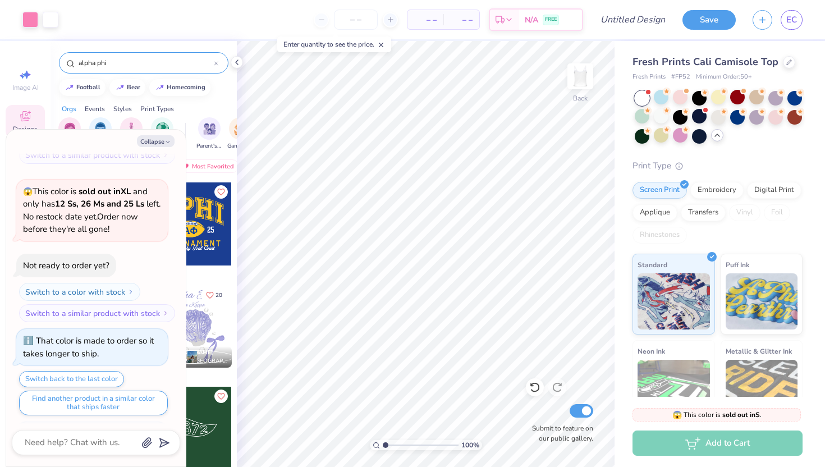
scroll to position [976, 0]
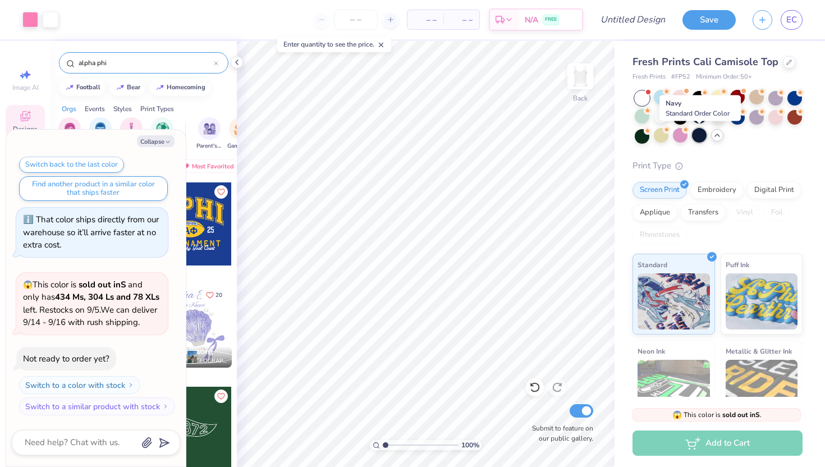
click at [692, 136] on div at bounding box center [699, 135] width 15 height 15
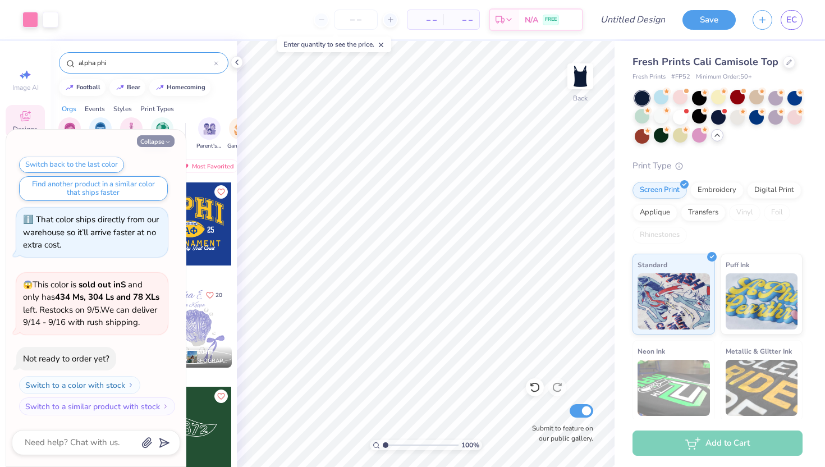
click at [145, 143] on button "Collapse" at bounding box center [156, 141] width 38 height 12
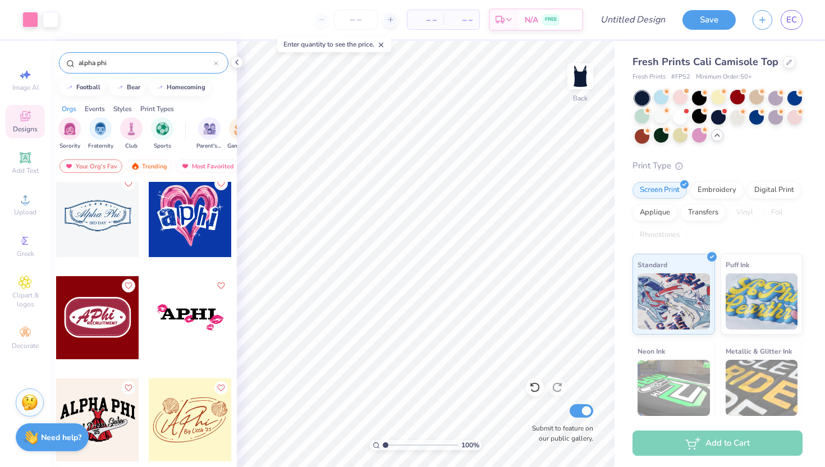
scroll to position [2572, 0]
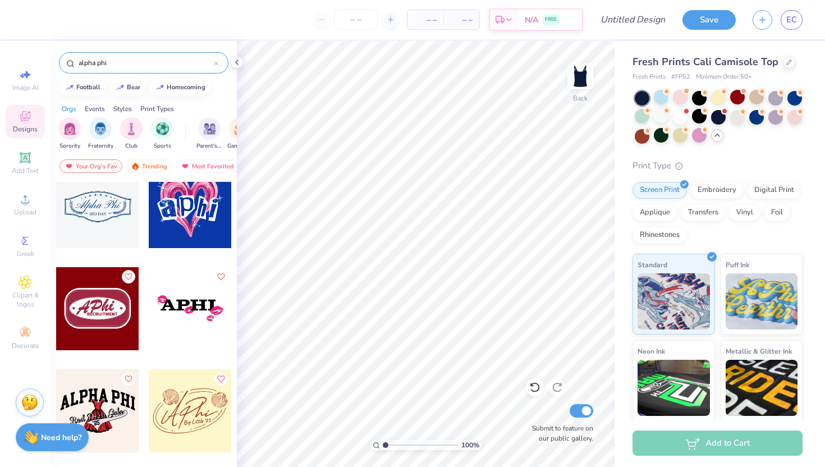
click at [193, 298] on div at bounding box center [190, 308] width 83 height 83
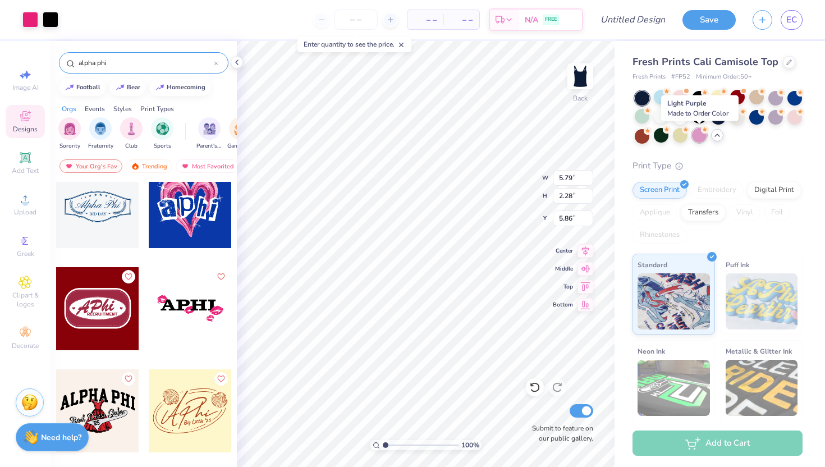
click at [701, 137] on div at bounding box center [699, 135] width 15 height 15
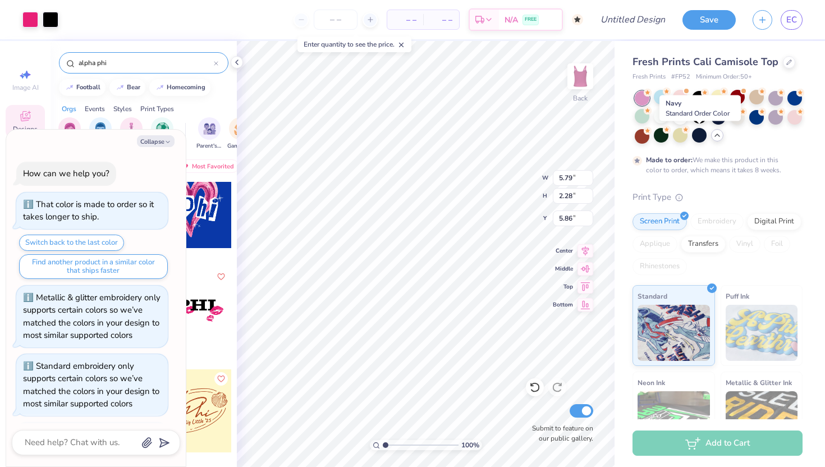
scroll to position [1069, 0]
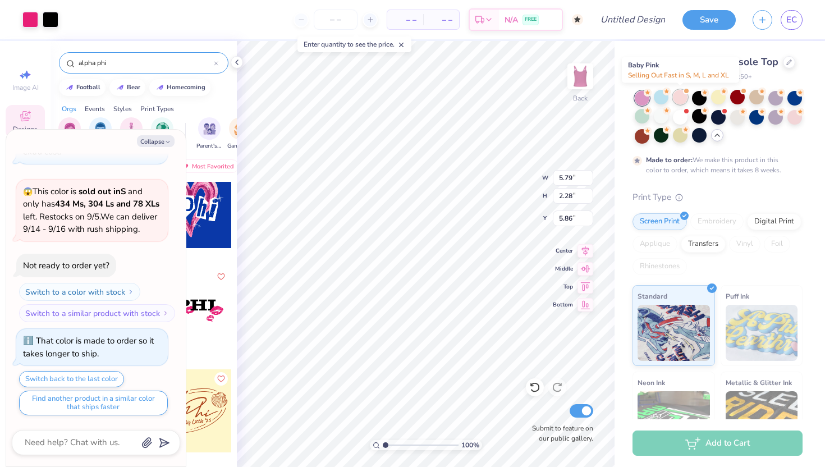
click at [684, 96] on div at bounding box center [680, 97] width 15 height 15
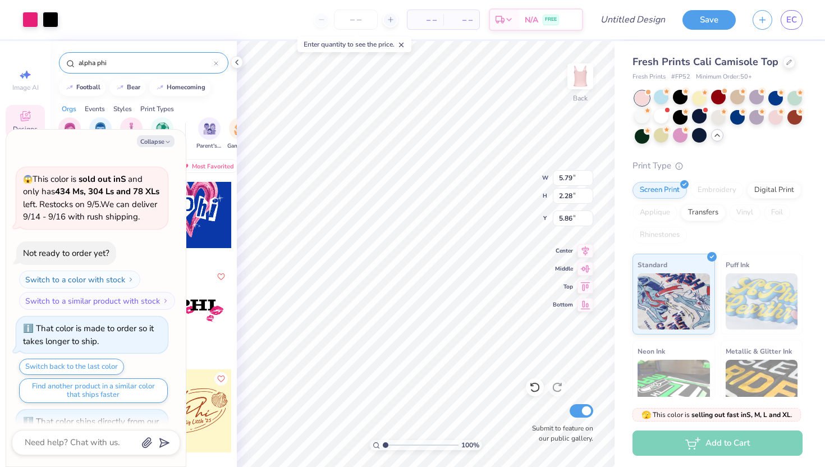
scroll to position [1271, 0]
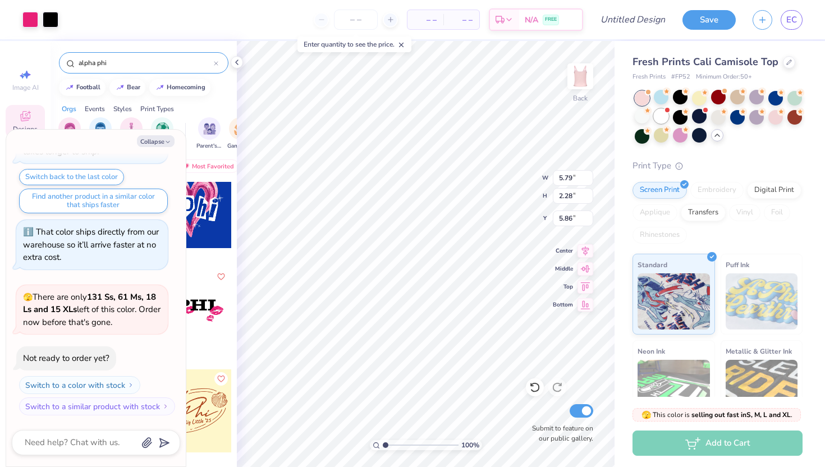
click at [660, 117] on div at bounding box center [661, 116] width 15 height 15
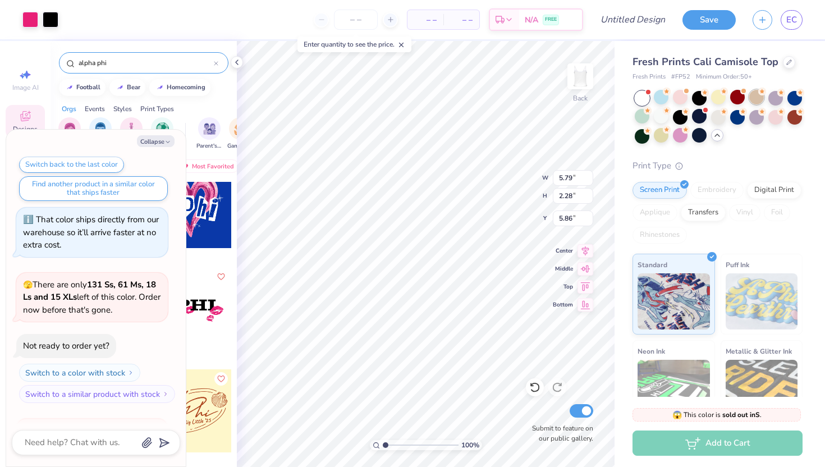
scroll to position [1443, 0]
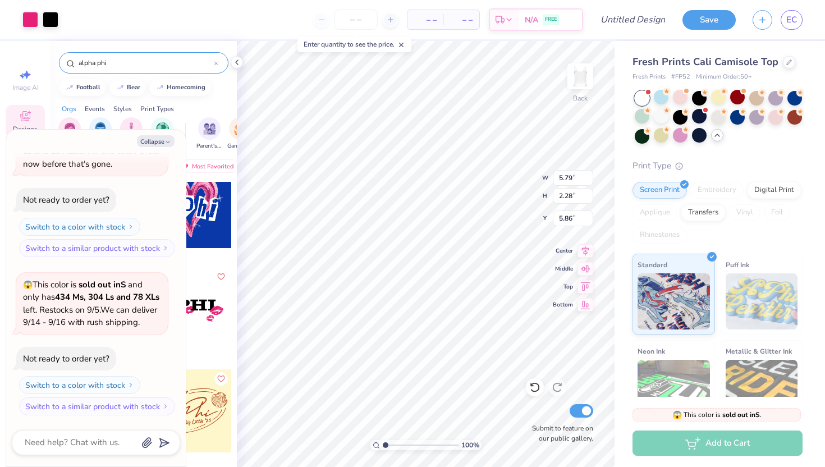
type textarea "x"
type input "4.57"
type textarea "x"
type input "4.72"
click at [103, 381] on button "Switch to a color with stock" at bounding box center [80, 385] width 121 height 18
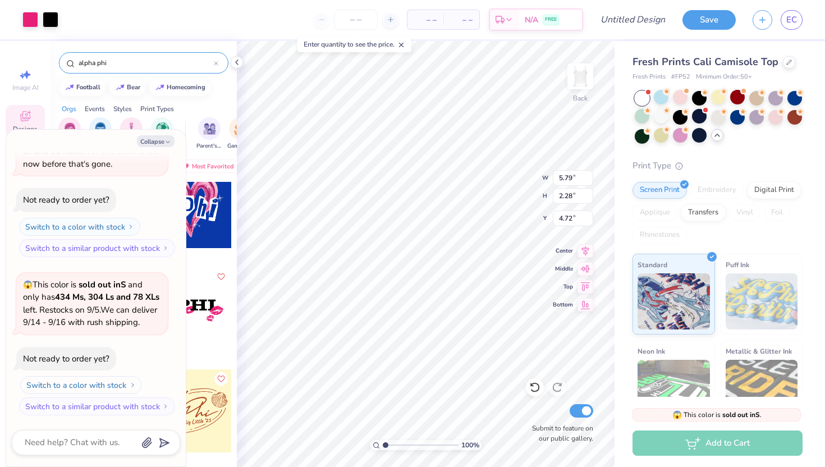
type textarea "x"
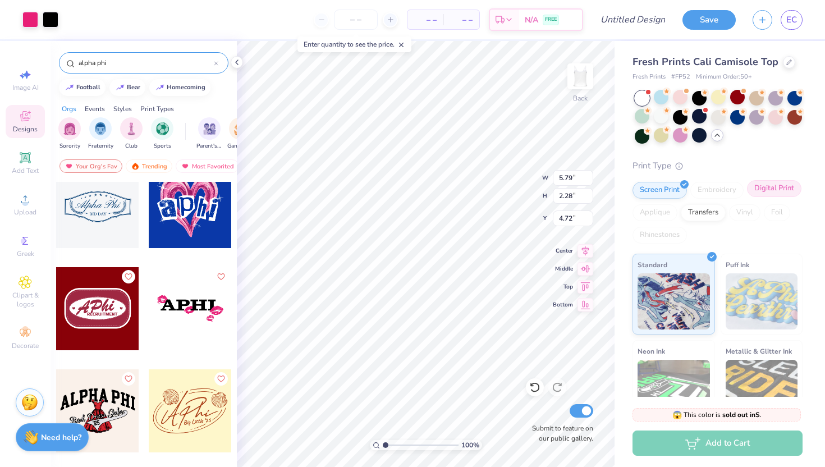
click at [769, 188] on div "Digital Print" at bounding box center [774, 188] width 54 height 17
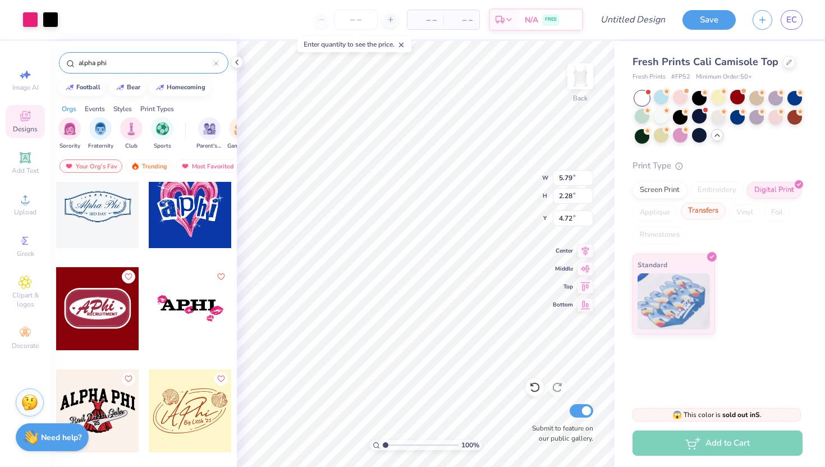
click at [701, 215] on div "Transfers" at bounding box center [703, 211] width 45 height 17
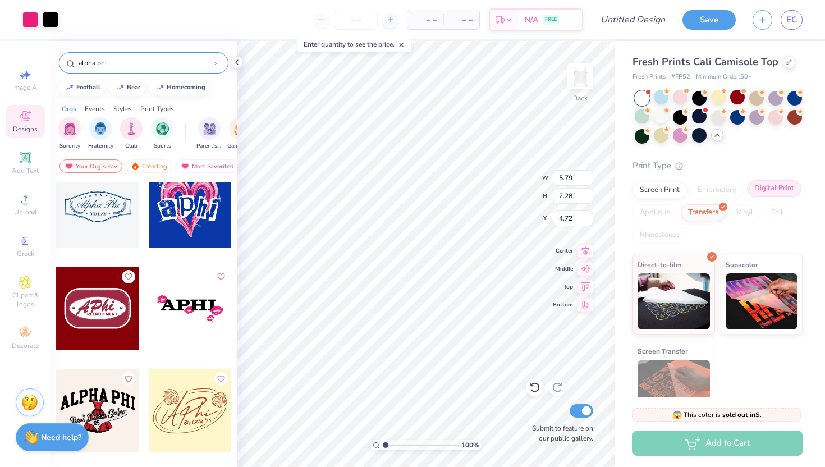
click at [772, 189] on div "Digital Print" at bounding box center [774, 188] width 54 height 17
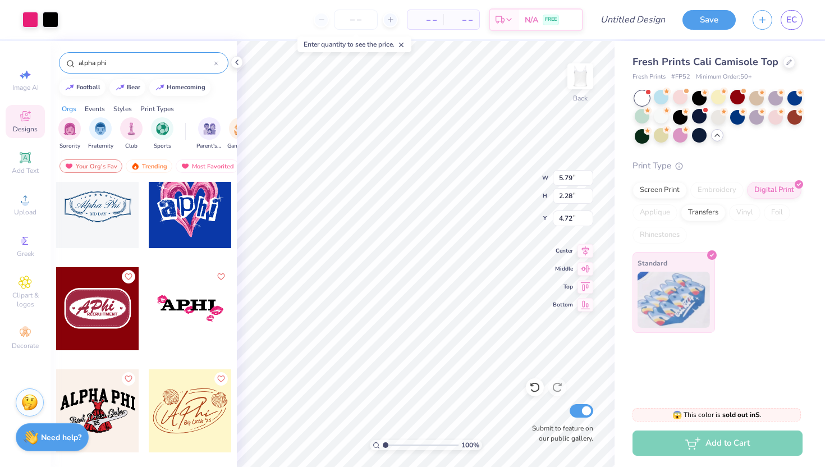
click at [677, 323] on img at bounding box center [674, 300] width 72 height 56
click at [656, 193] on div "Screen Print" at bounding box center [660, 188] width 54 height 17
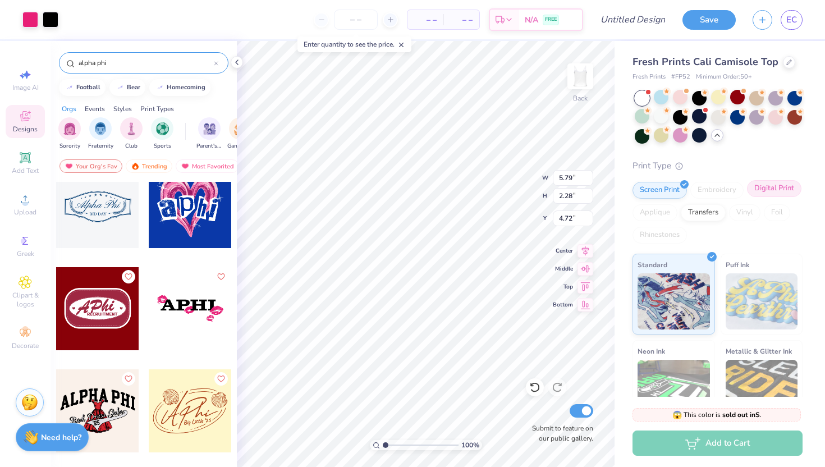
click at [756, 181] on div "Digital Print" at bounding box center [774, 188] width 54 height 17
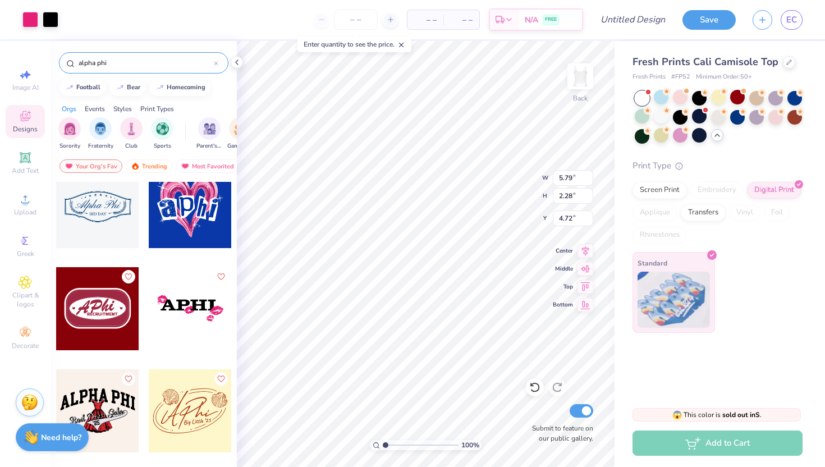
click at [672, 273] on img at bounding box center [674, 300] width 72 height 56
click at [354, 20] on input "number" at bounding box center [356, 20] width 44 height 20
type input "100"
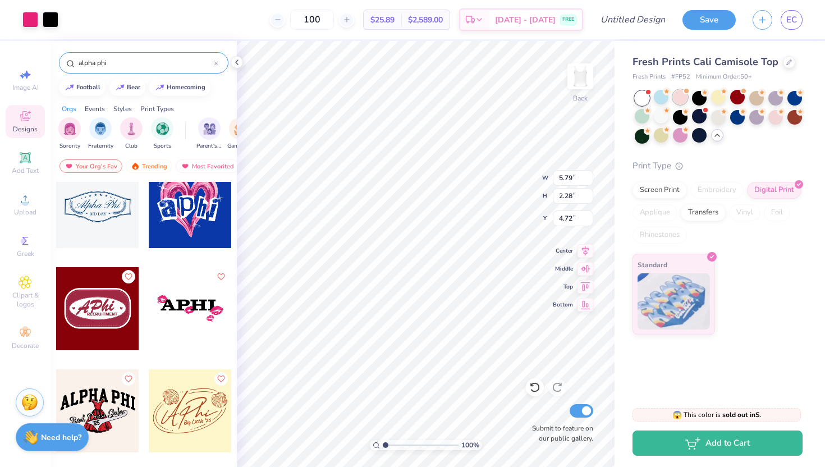
click at [674, 103] on div at bounding box center [680, 97] width 15 height 15
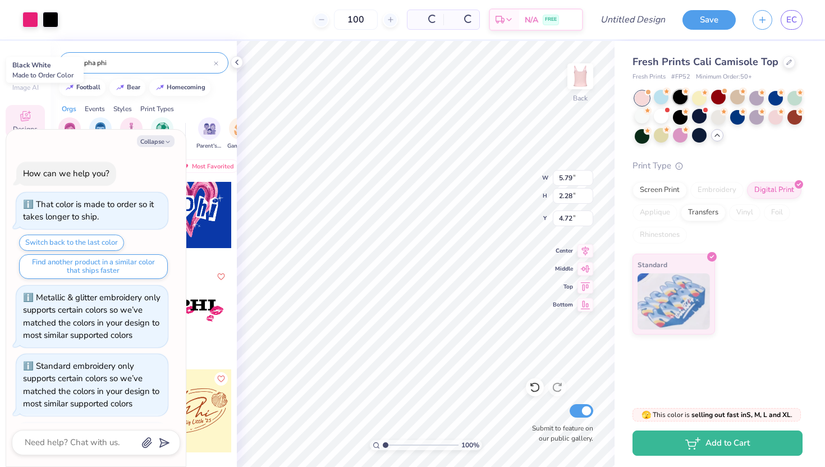
scroll to position [1714, 0]
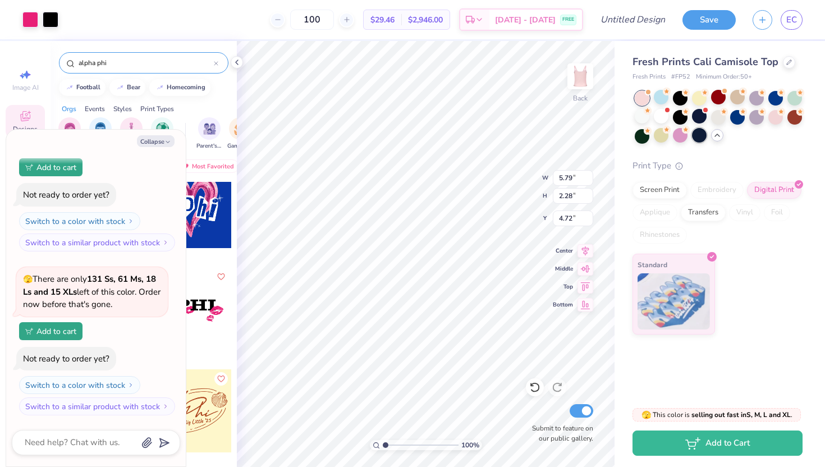
click at [696, 134] on div at bounding box center [699, 135] width 15 height 15
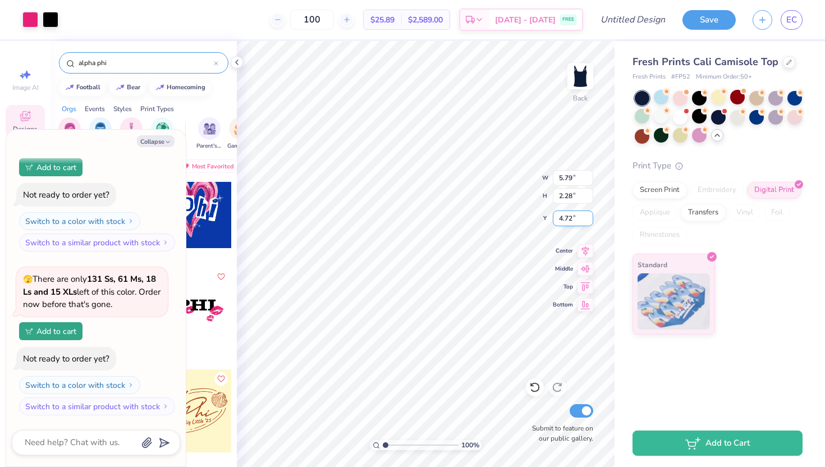
type textarea "x"
type input "4.78"
type input "0.96"
type input "5.09"
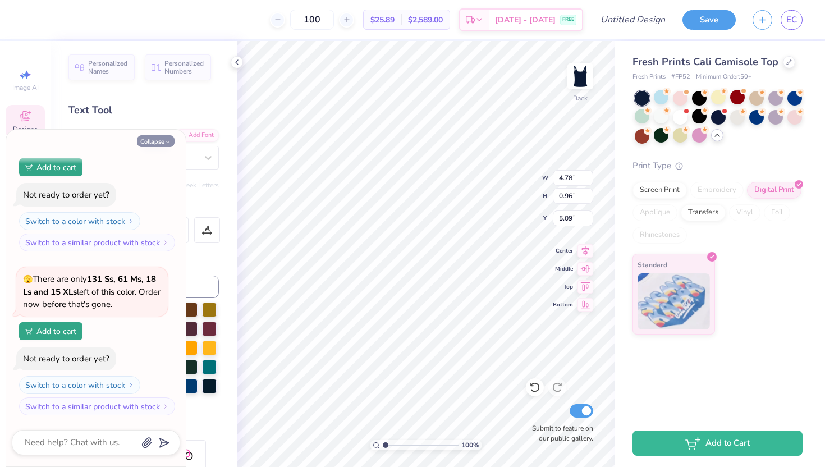
drag, startPoint x: 164, startPoint y: 138, endPoint x: 159, endPoint y: 145, distance: 8.1
click at [163, 138] on button "Collapse" at bounding box center [156, 141] width 38 height 12
click at [159, 145] on button "Collapse" at bounding box center [156, 141] width 38 height 12
type textarea "x"
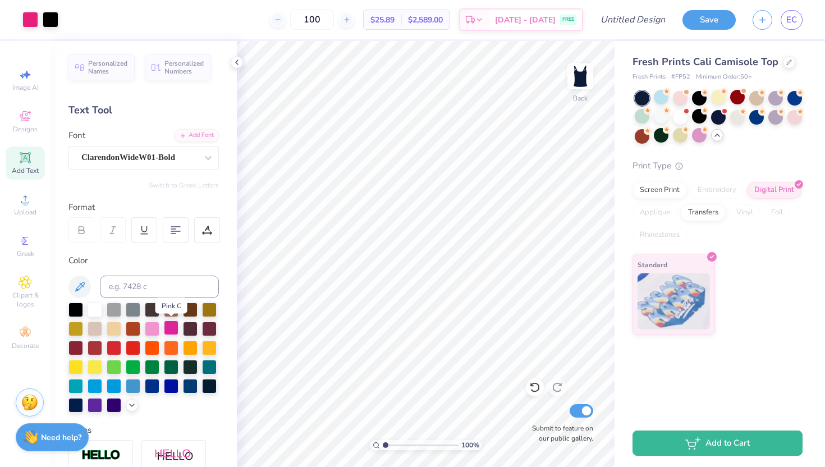
click at [169, 328] on div at bounding box center [171, 328] width 15 height 15
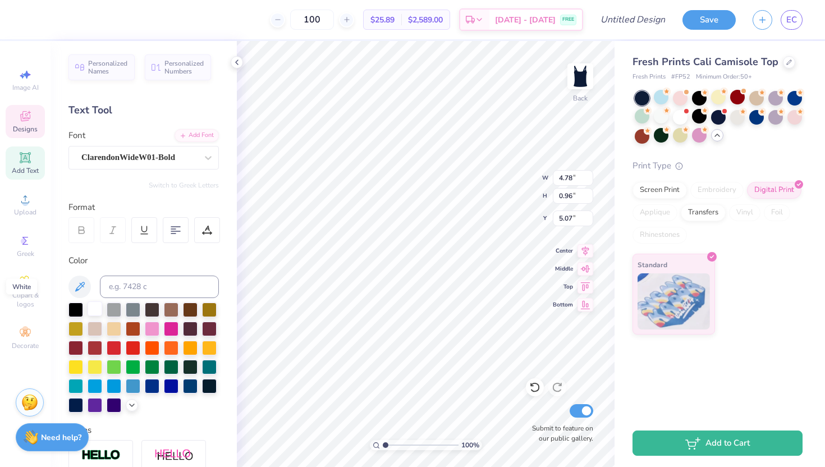
click at [91, 309] on div at bounding box center [95, 309] width 15 height 15
type input "3.50"
type input "0.94"
type input "0.66"
type input "4.13"
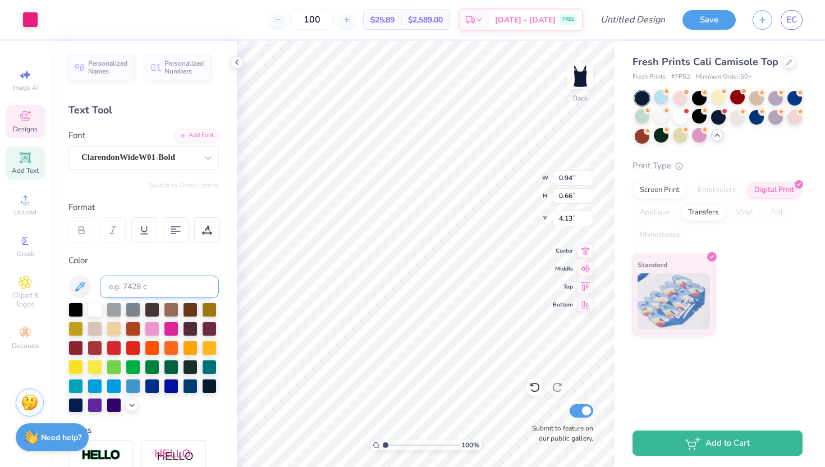
type input "1.21"
type input "0.80"
type input "3.50"
type input "0.68"
type input "0.55"
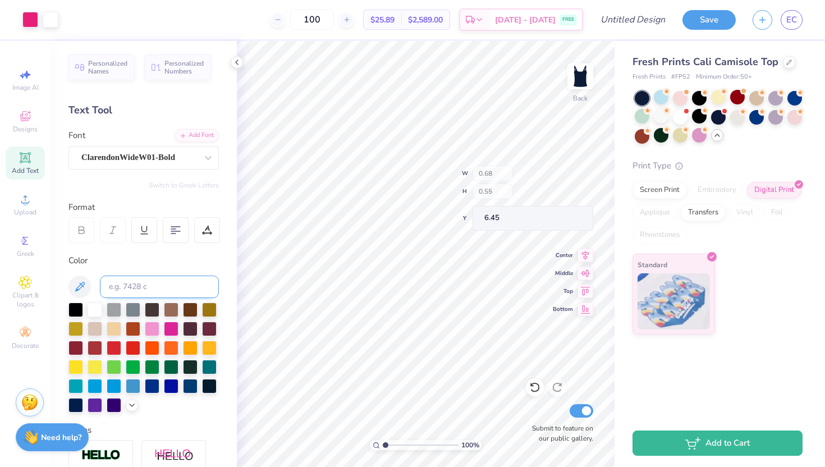
type input "4.46"
type input "0.68"
type input "0.55"
type input "4.46"
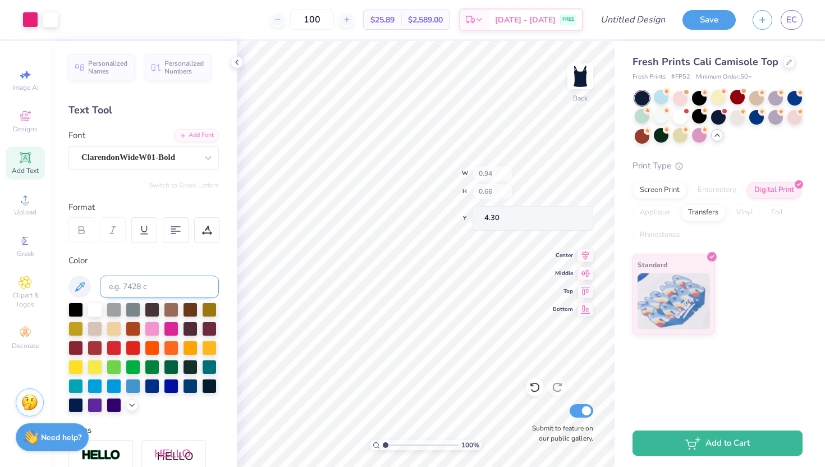
type input "4.30"
